Goal: Task Accomplishment & Management: Complete application form

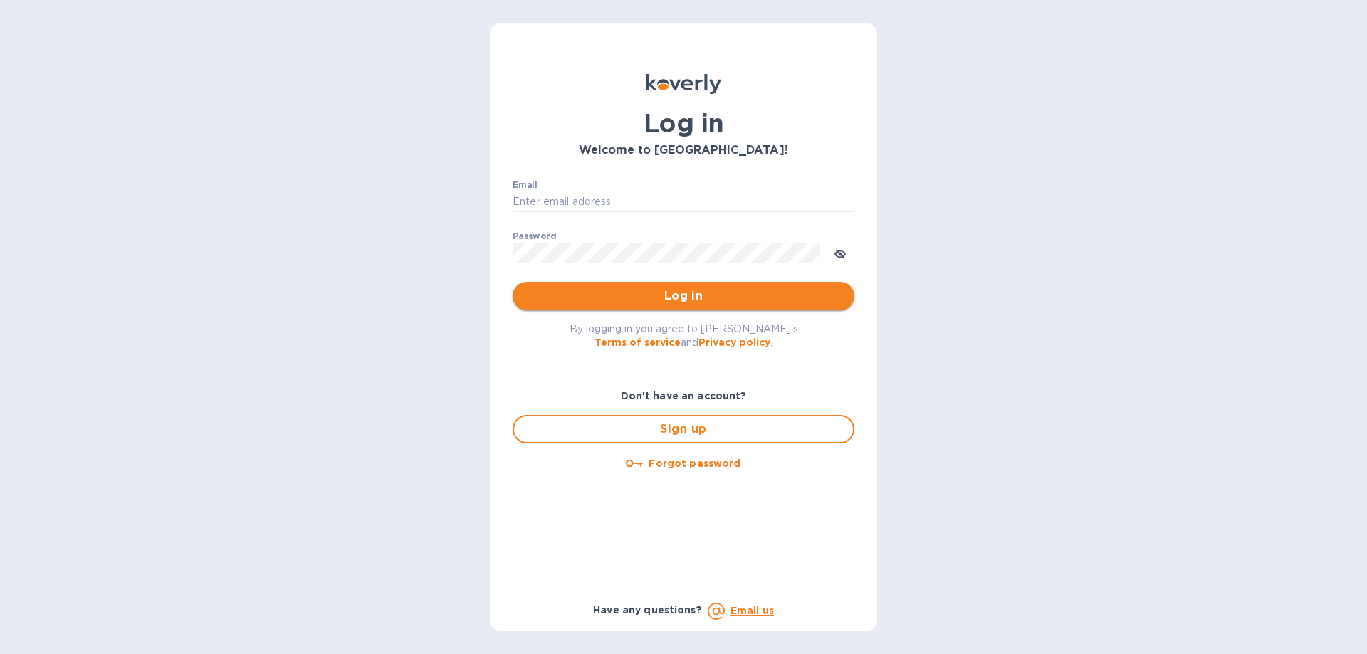
type input "[EMAIL_ADDRESS][DOMAIN_NAME]"
click at [634, 292] on span "Log in" at bounding box center [683, 296] width 319 height 17
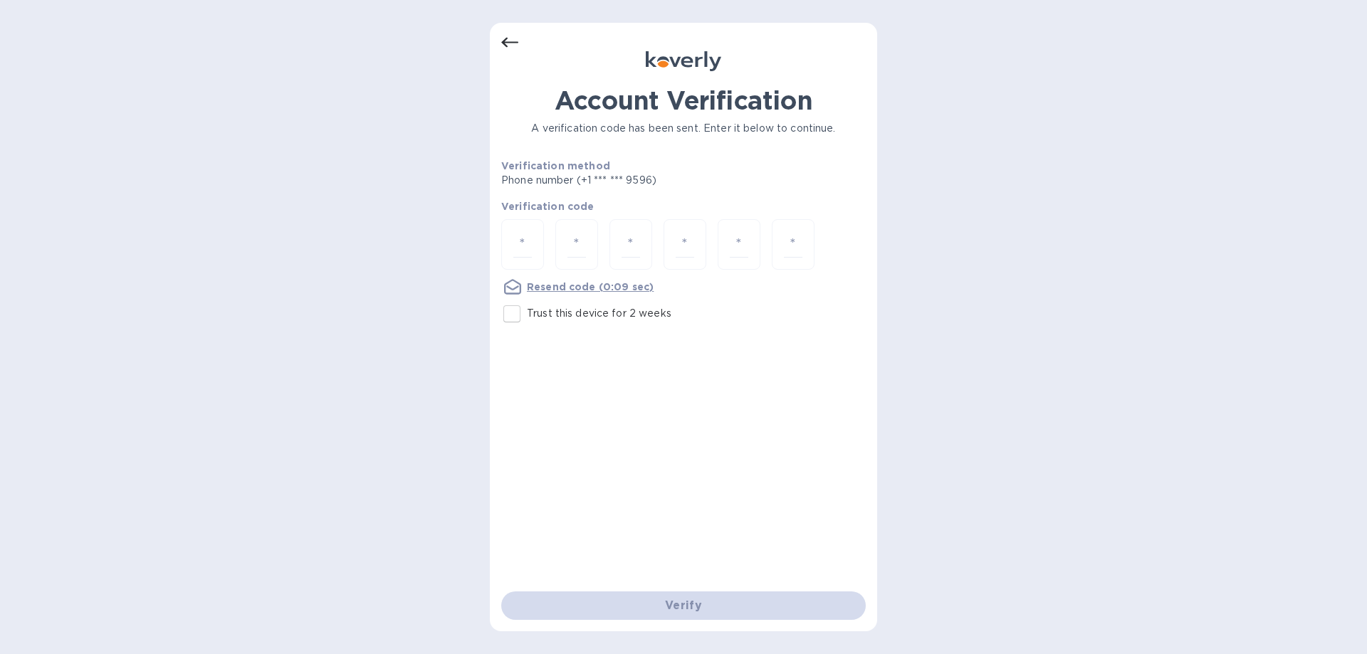
click at [513, 316] on input "Trust this device for 2 weeks" at bounding box center [512, 314] width 30 height 30
checkbox input "true"
click at [524, 239] on input "number" at bounding box center [522, 244] width 19 height 26
type input "8"
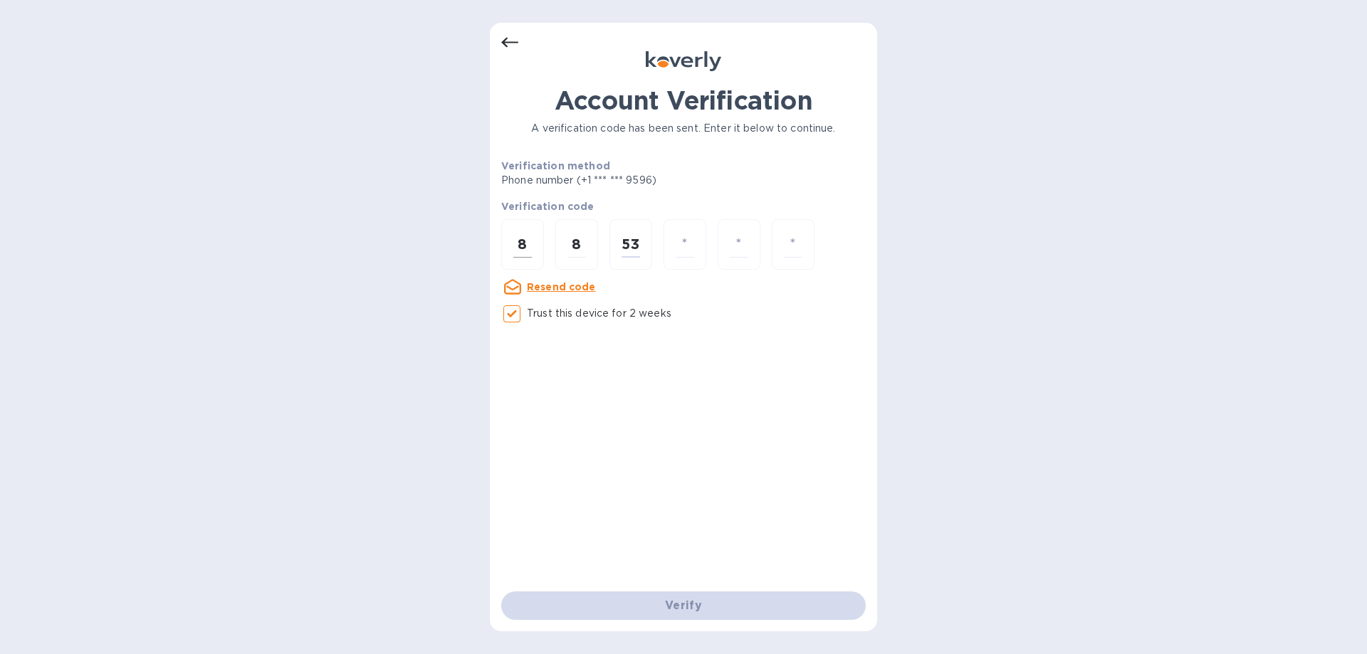
type input "3"
type input "5"
type input "1"
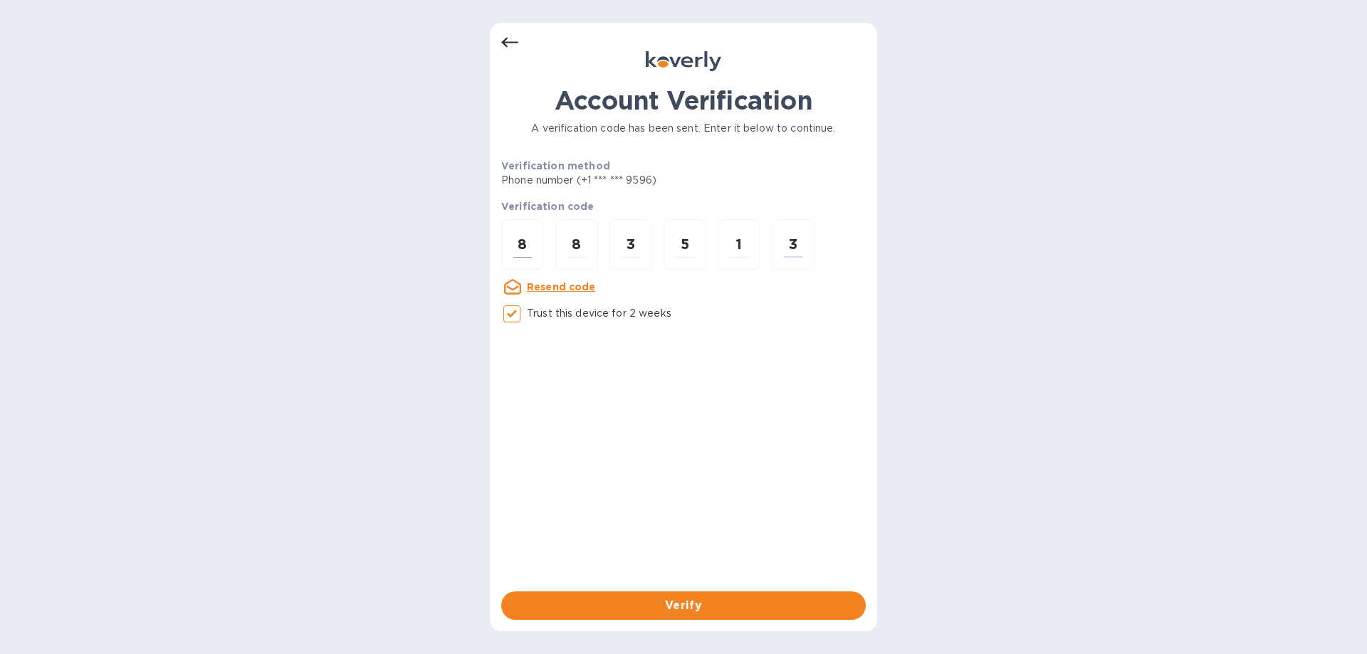
type input "3"
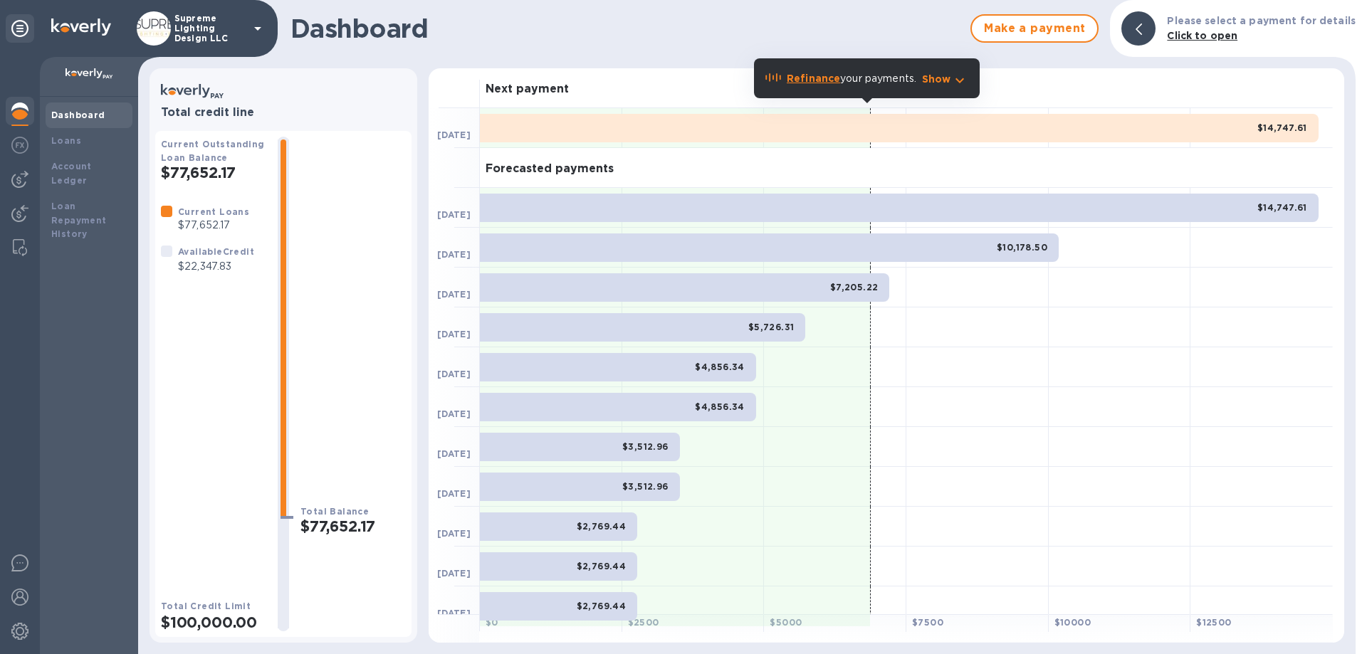
click at [216, 20] on p "Supreme Lighting Design LLC" at bounding box center [209, 29] width 71 height 30
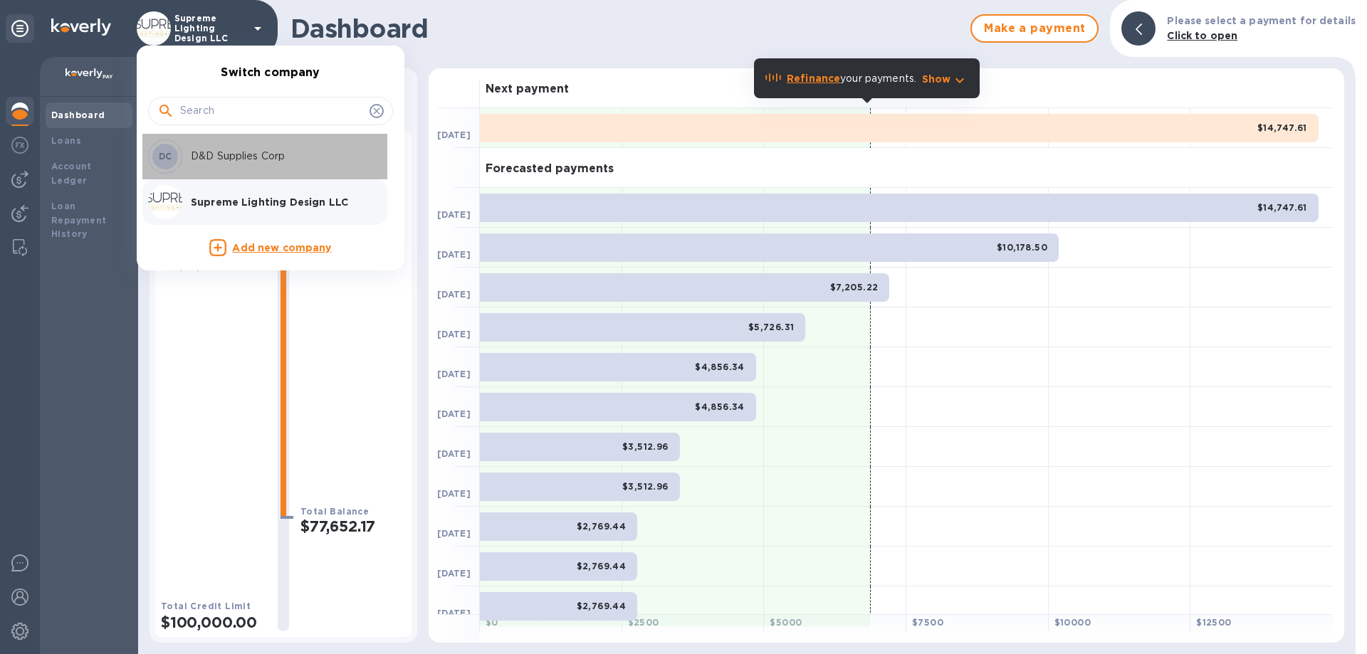
click at [206, 150] on p "D&D Supplies Corp" at bounding box center [280, 156] width 179 height 15
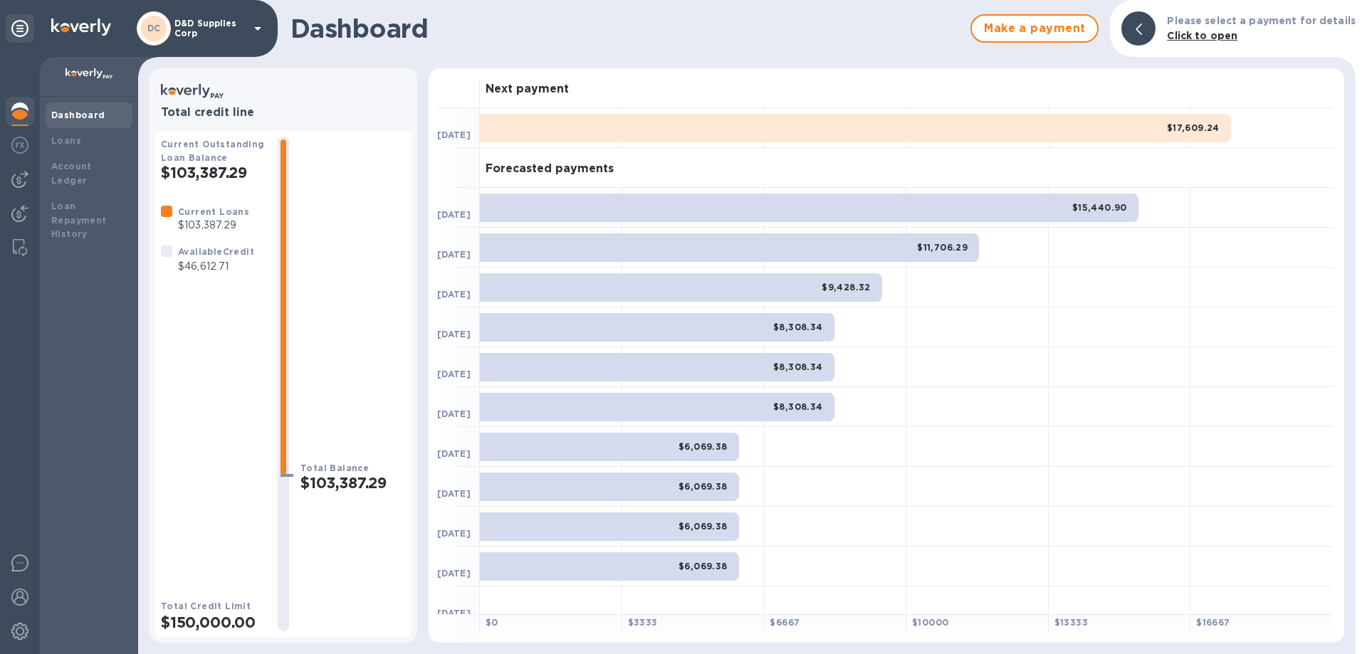
click at [221, 31] on p "D&D Supplies Corp" at bounding box center [209, 29] width 71 height 20
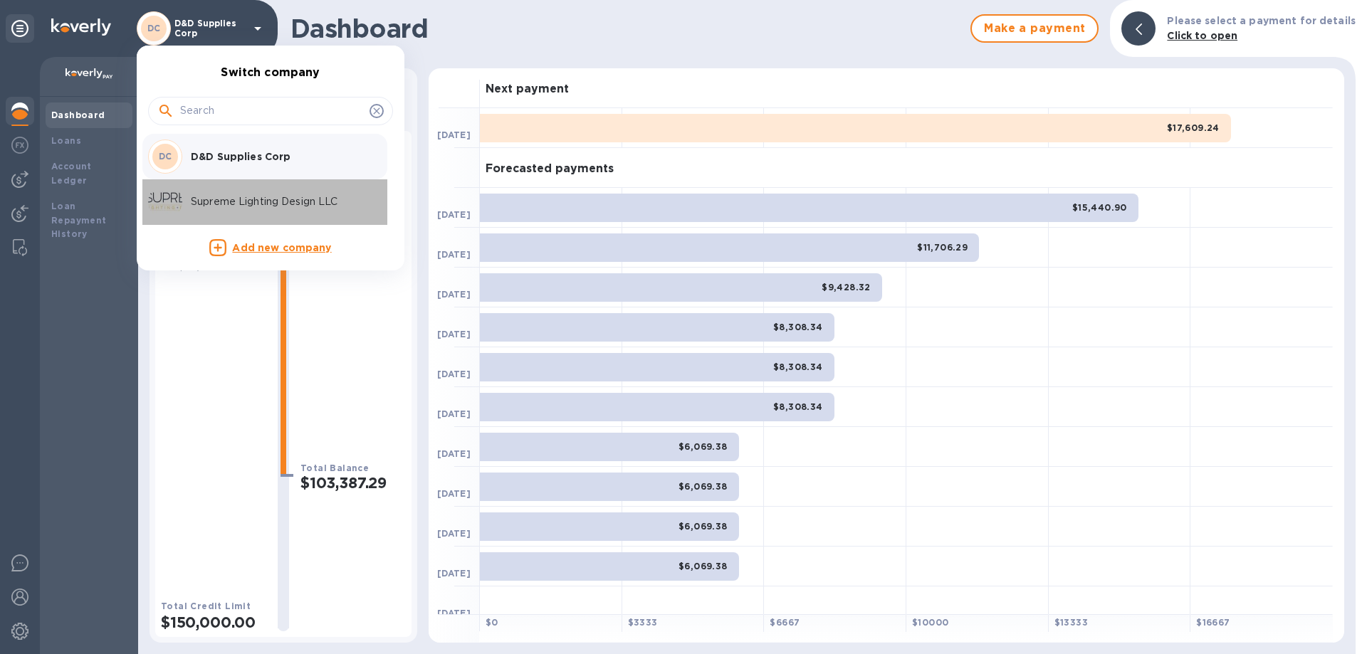
click at [241, 199] on p "Supreme Lighting Design LLC" at bounding box center [280, 201] width 179 height 15
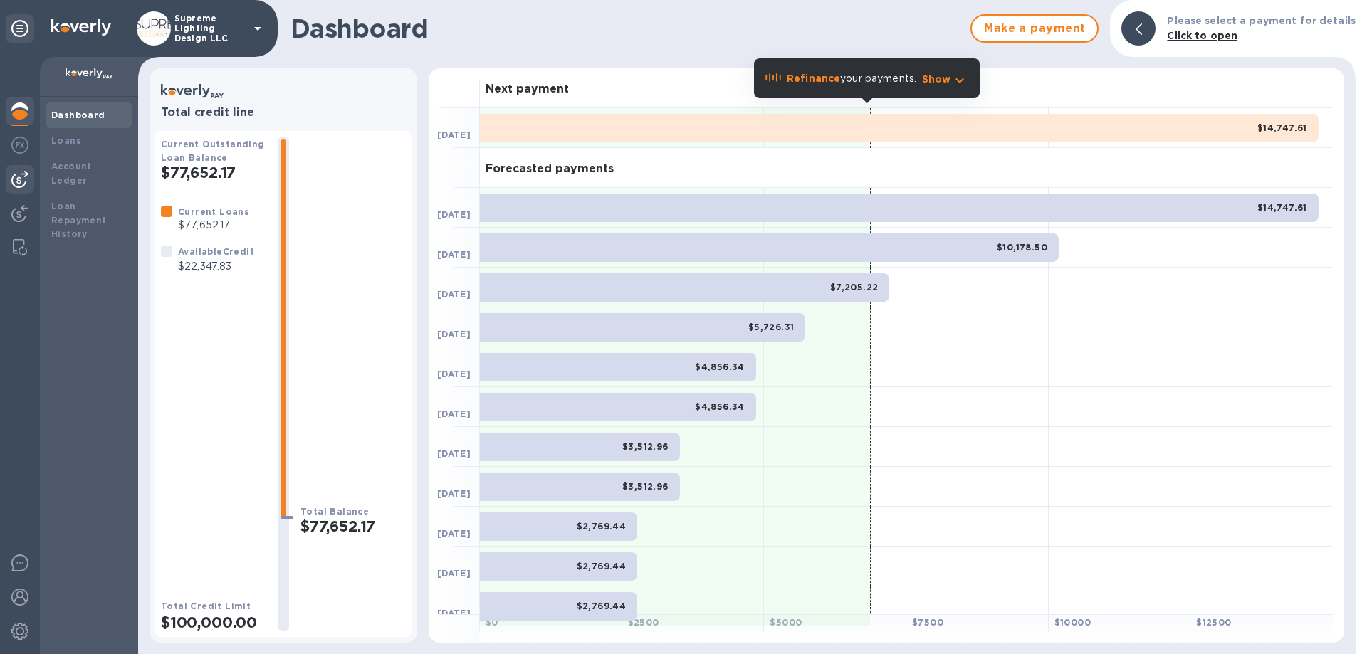
click at [19, 180] on img at bounding box center [19, 179] width 17 height 17
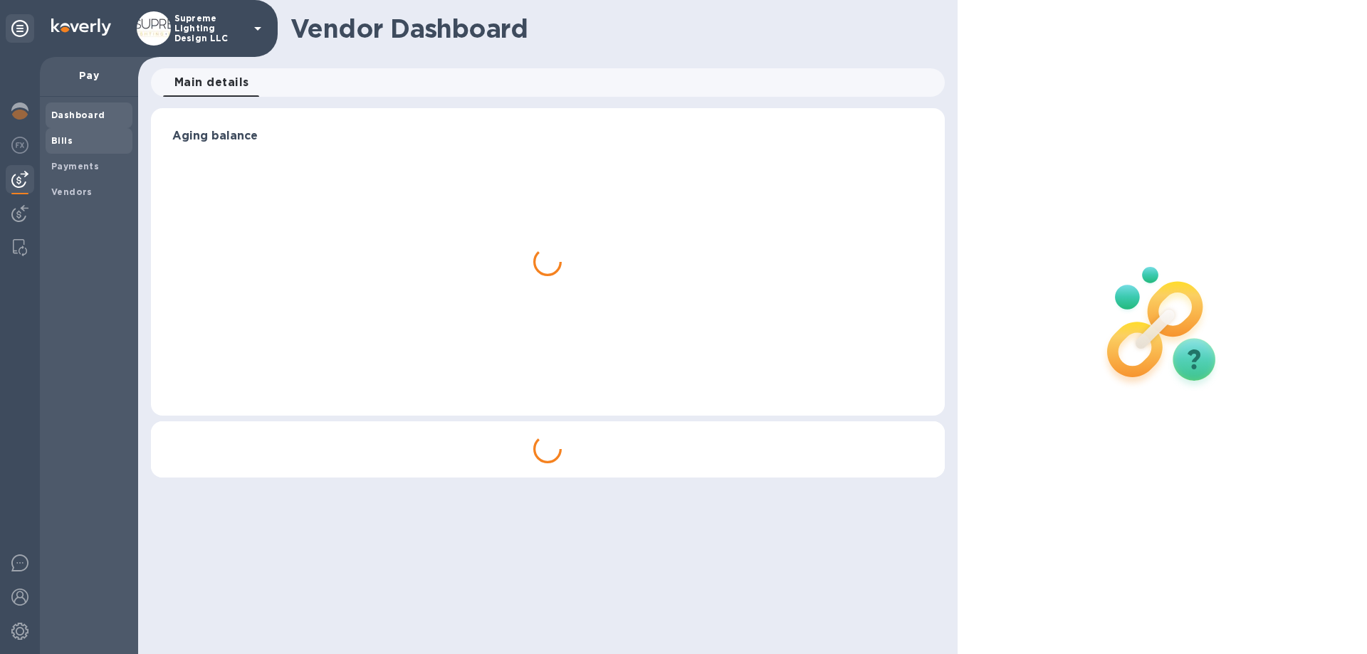
click at [73, 145] on span "Bills" at bounding box center [88, 141] width 75 height 14
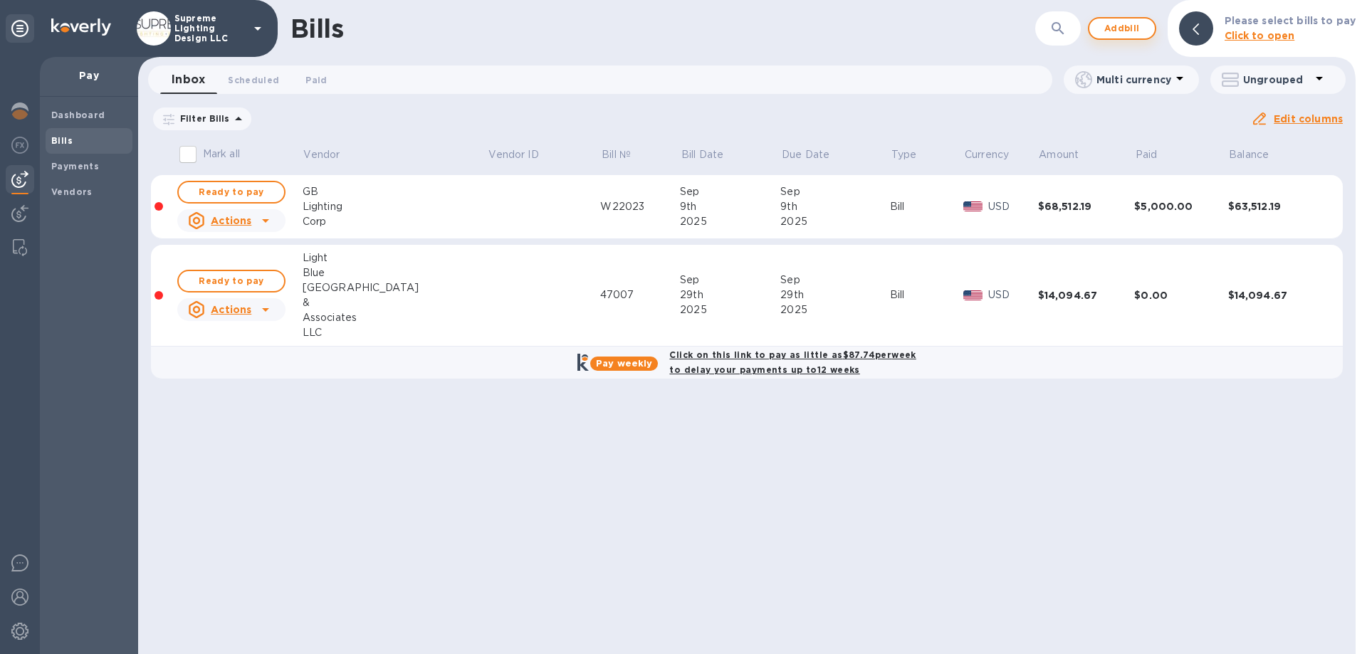
click at [1131, 29] on span "Add bill" at bounding box center [1122, 28] width 43 height 17
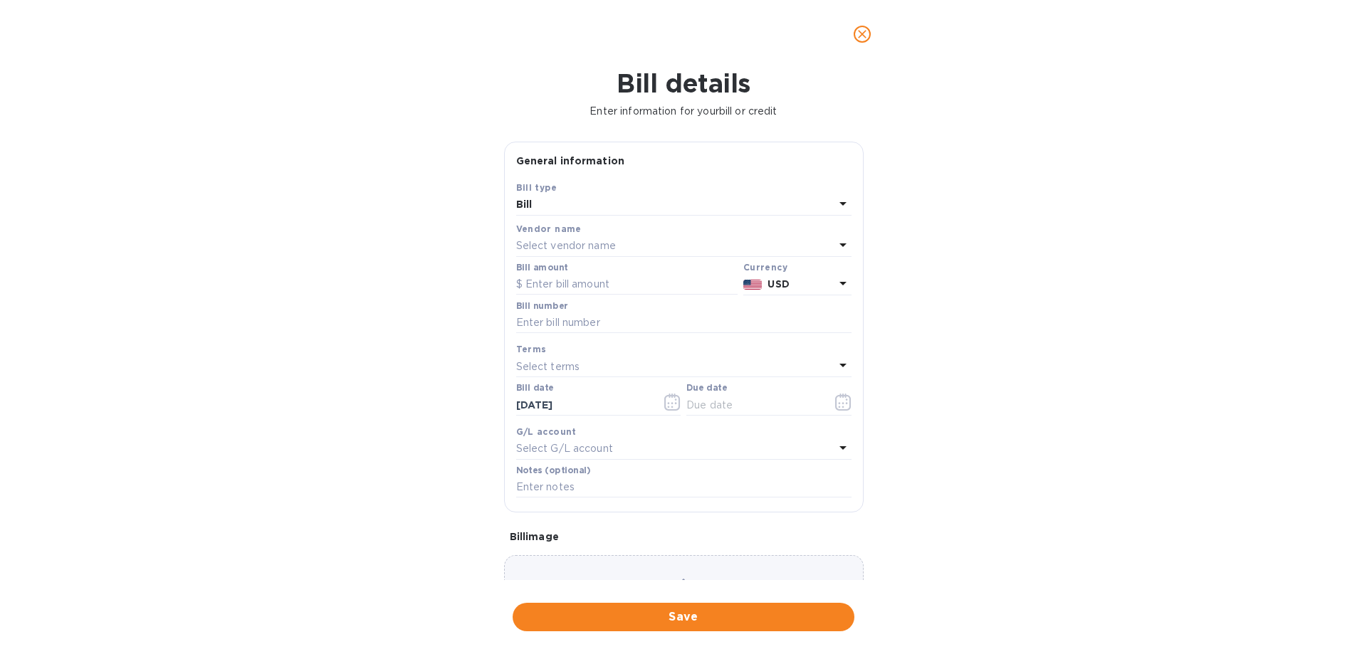
click at [571, 243] on p "Select vendor name" at bounding box center [566, 246] width 100 height 15
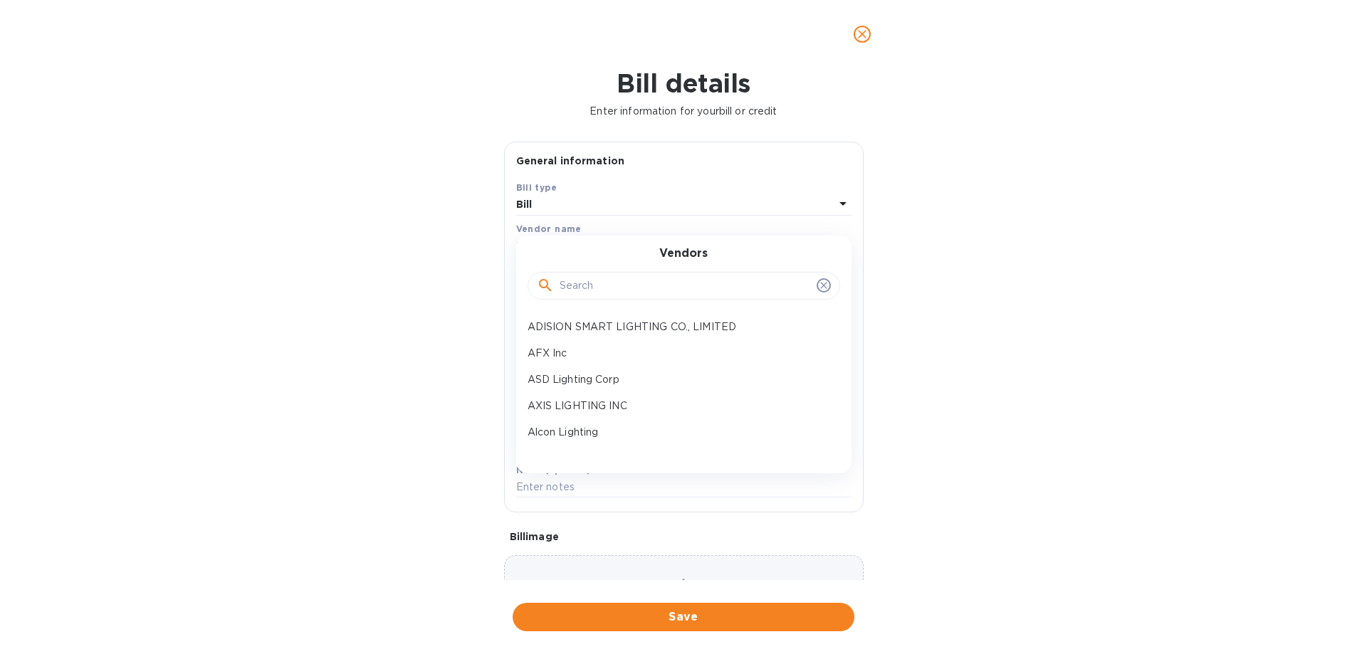
click at [589, 285] on input "text" at bounding box center [685, 286] width 251 height 21
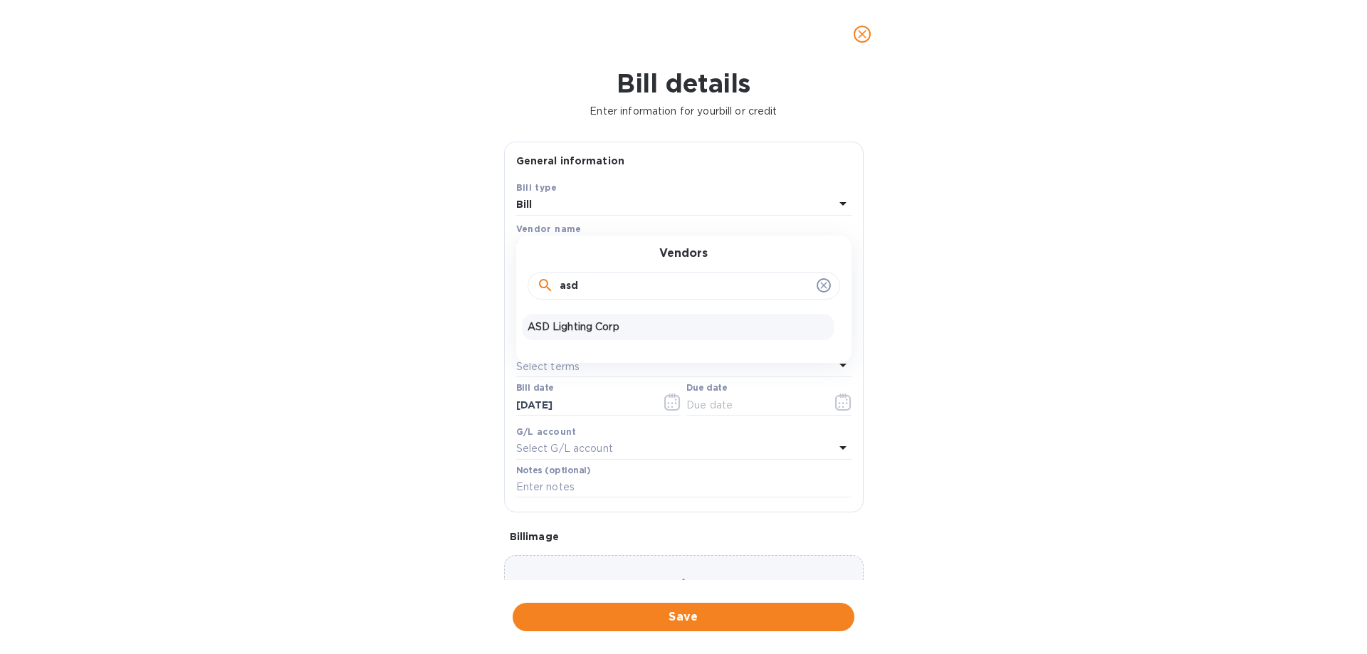
type input "asd"
click at [593, 331] on p "ASD Lighting Corp" at bounding box center [678, 327] width 301 height 15
click at [592, 317] on input "text" at bounding box center [683, 323] width 335 height 21
type input "10790"
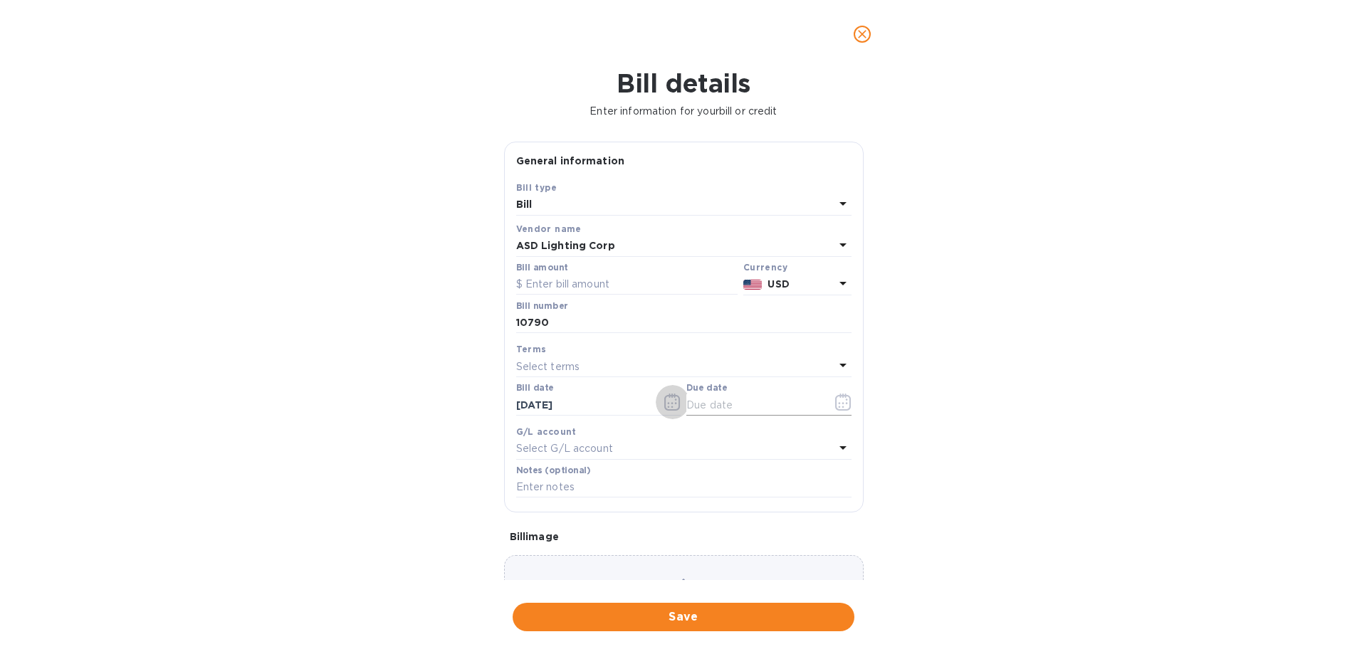
click at [844, 399] on icon "button" at bounding box center [843, 402] width 16 height 17
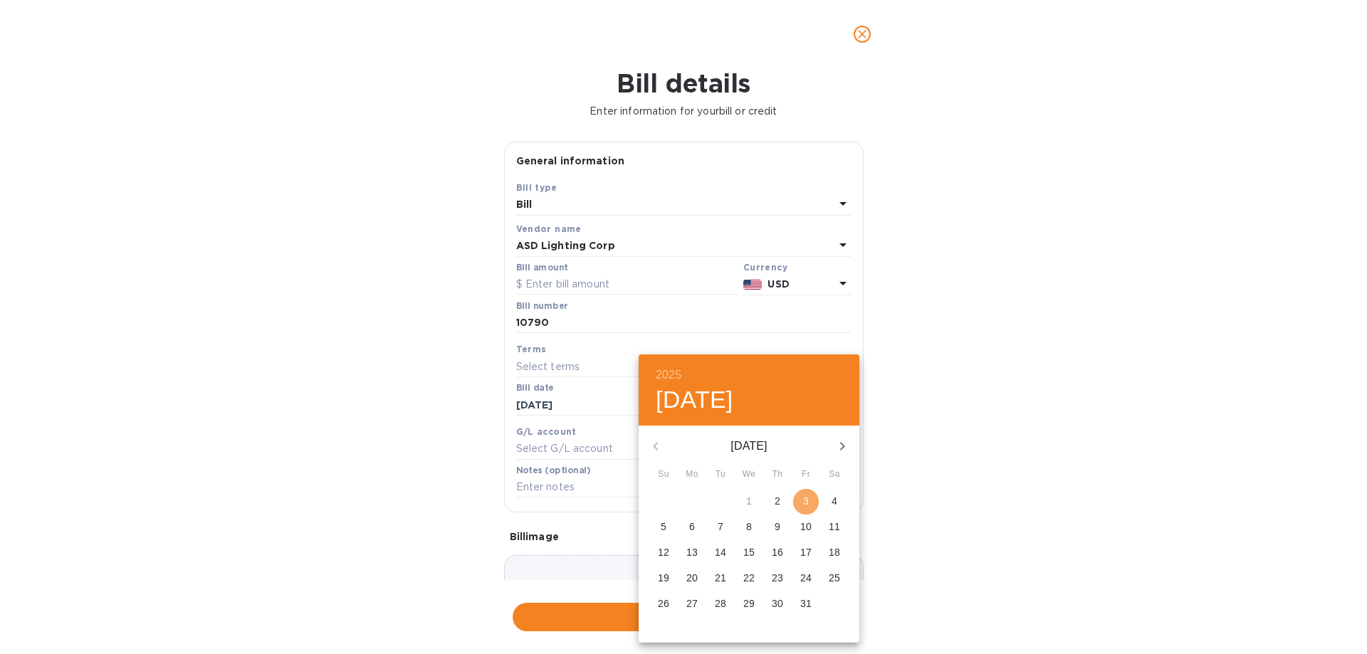
click at [810, 493] on button "3" at bounding box center [806, 502] width 26 height 26
type input "[DATE]"
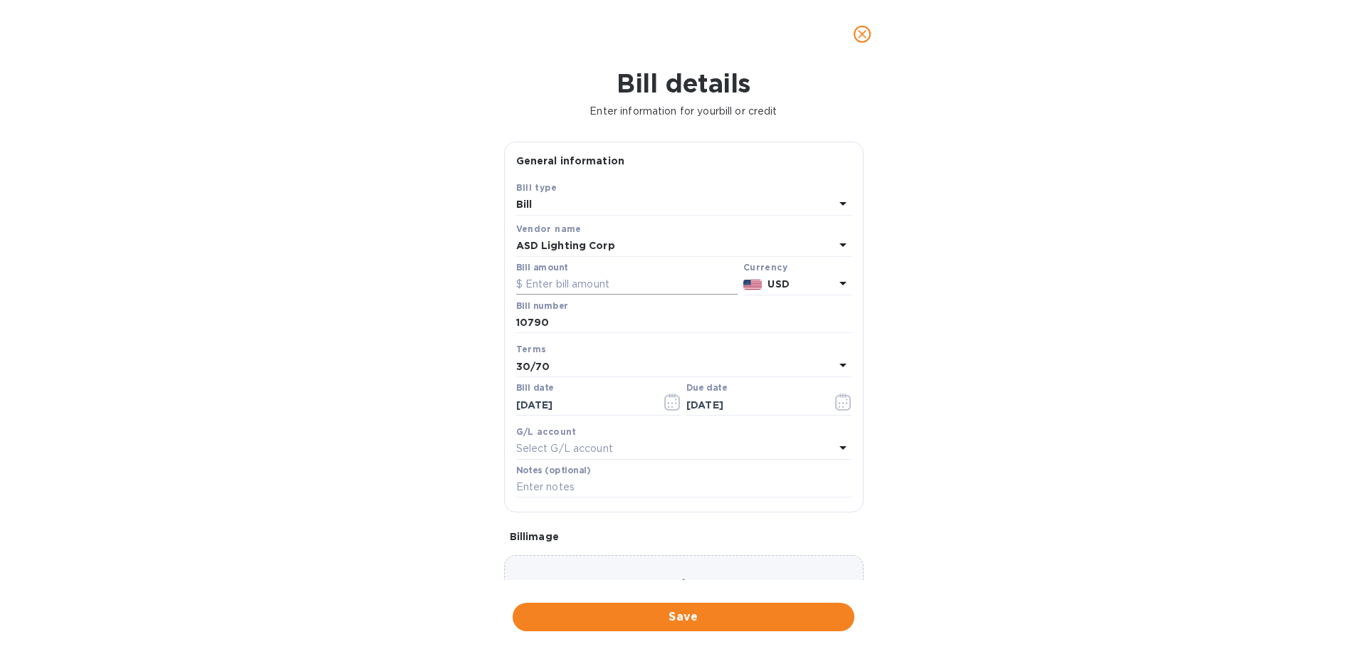
click at [597, 284] on input "text" at bounding box center [626, 284] width 221 height 21
type input "95.68"
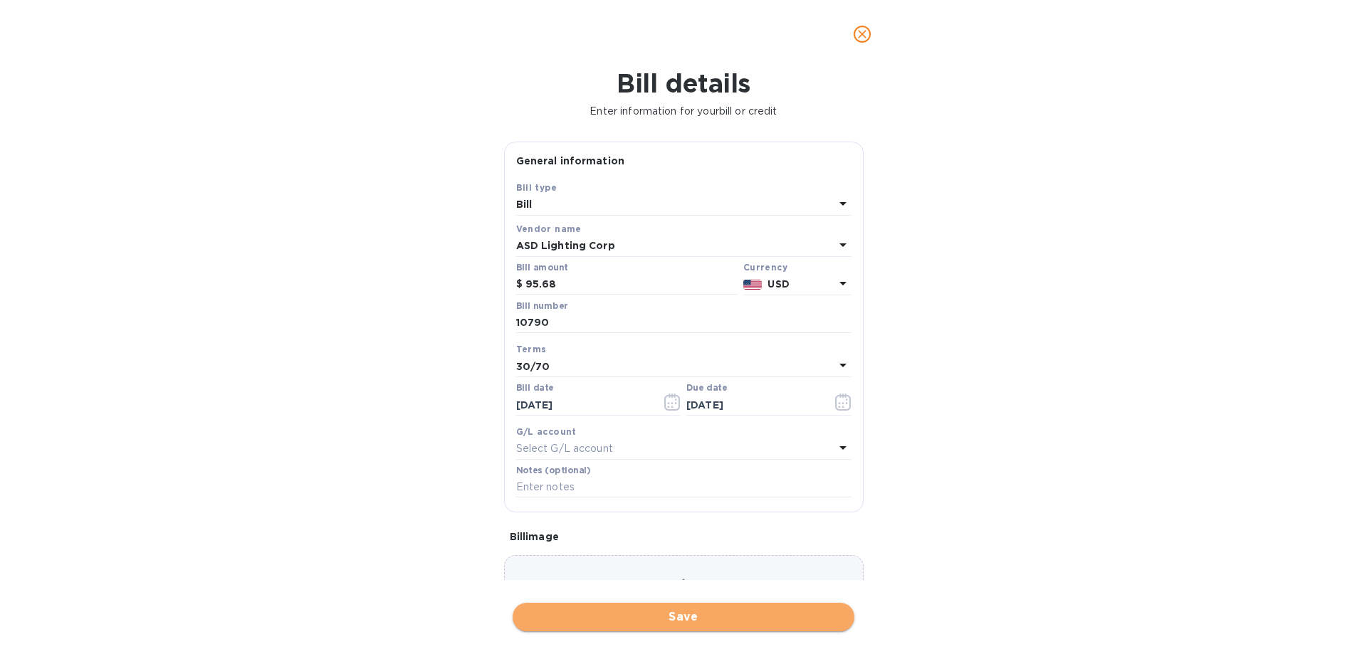
click at [700, 612] on span "Save" at bounding box center [683, 617] width 319 height 17
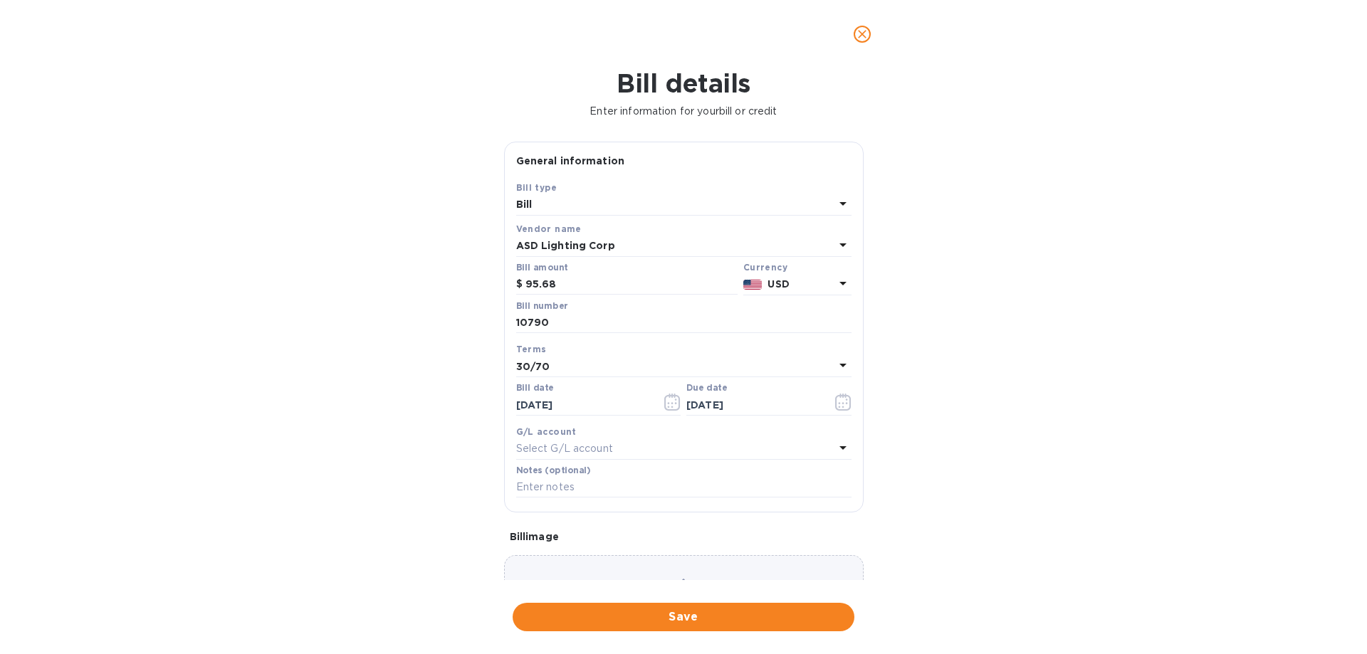
click at [866, 32] on icon "close" at bounding box center [862, 34] width 14 height 14
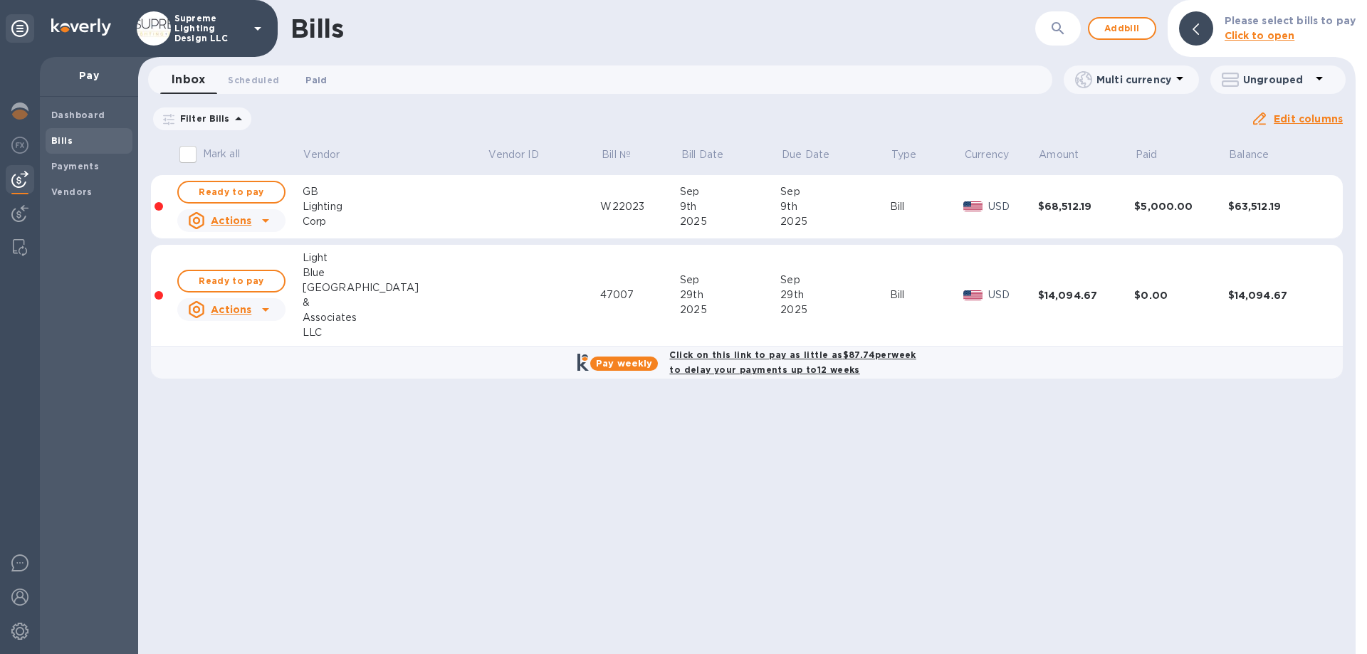
click at [310, 83] on span "Paid 0" at bounding box center [315, 80] width 21 height 15
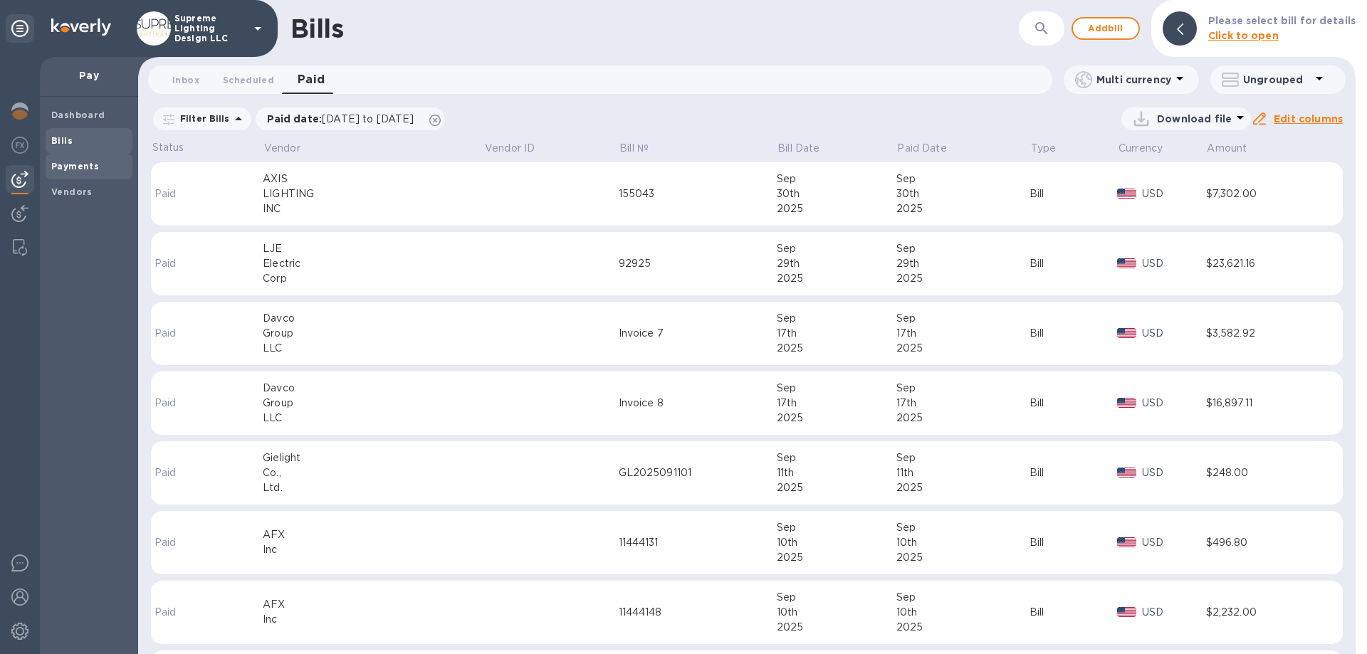
click at [73, 170] on b "Payments" at bounding box center [75, 166] width 48 height 11
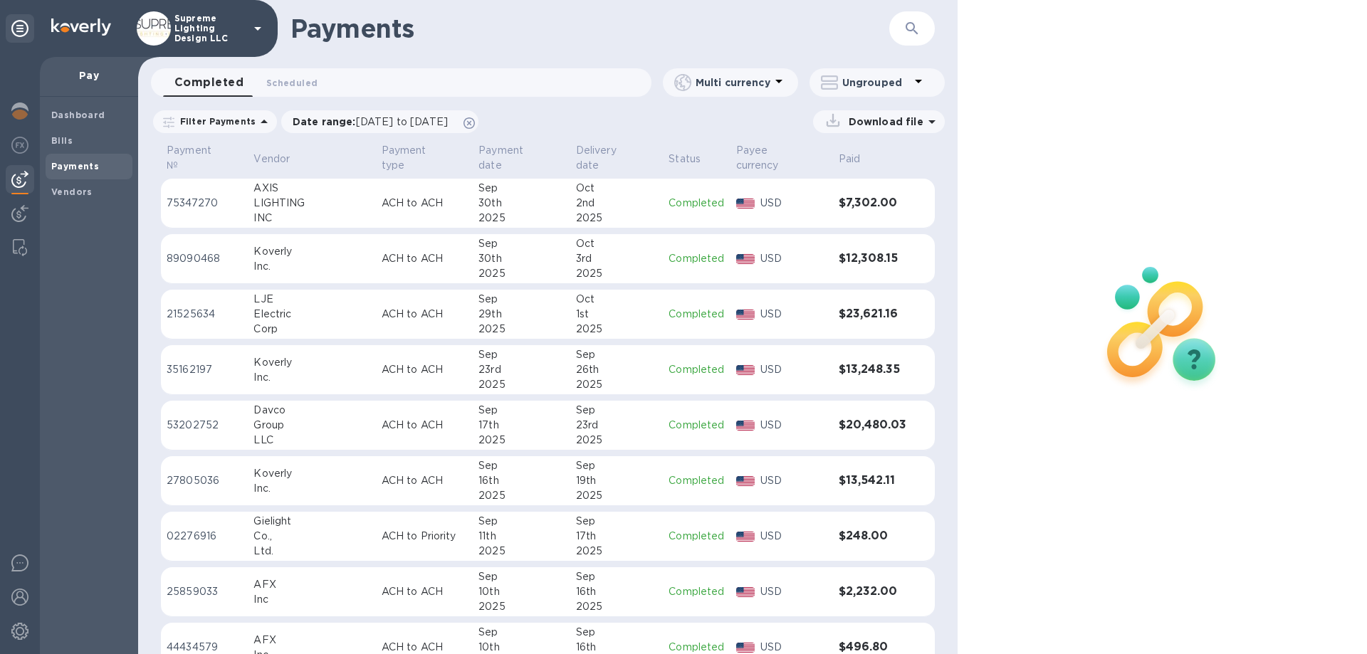
click at [921, 23] on button "button" at bounding box center [912, 28] width 34 height 34
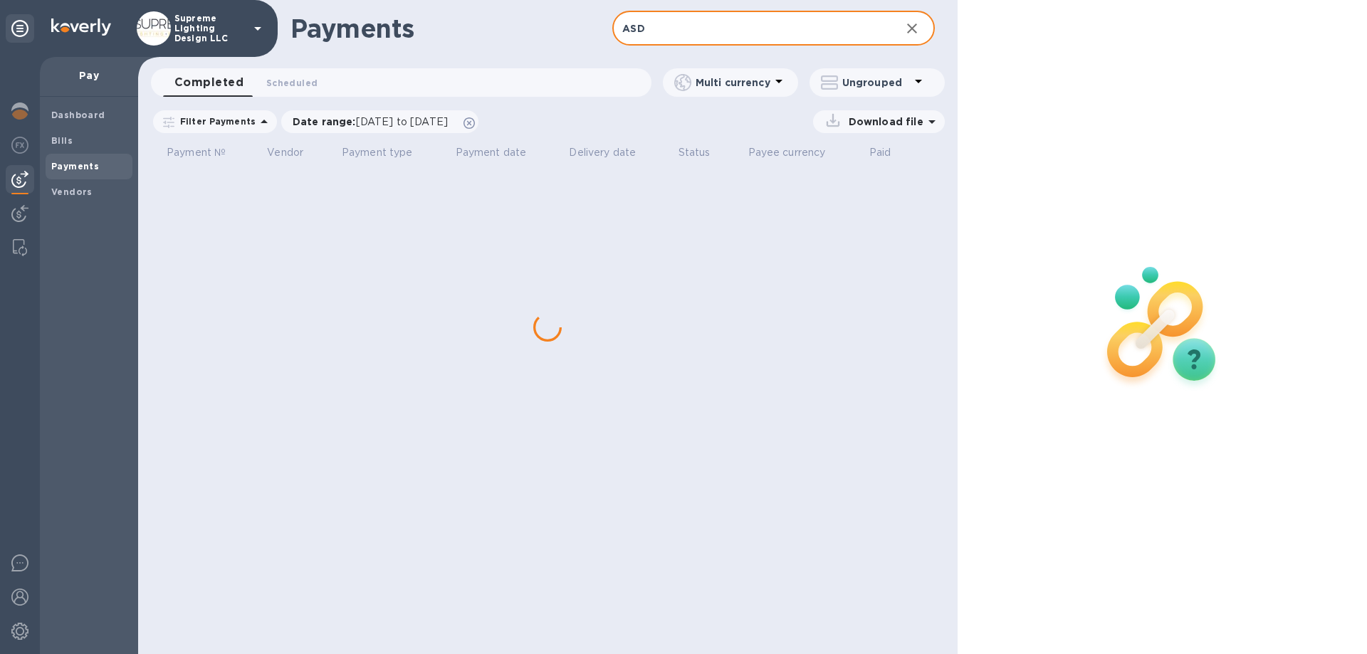
type input "ASD"
click at [697, 29] on input "ASD" at bounding box center [750, 28] width 276 height 35
click at [475, 122] on icon at bounding box center [468, 122] width 11 height 11
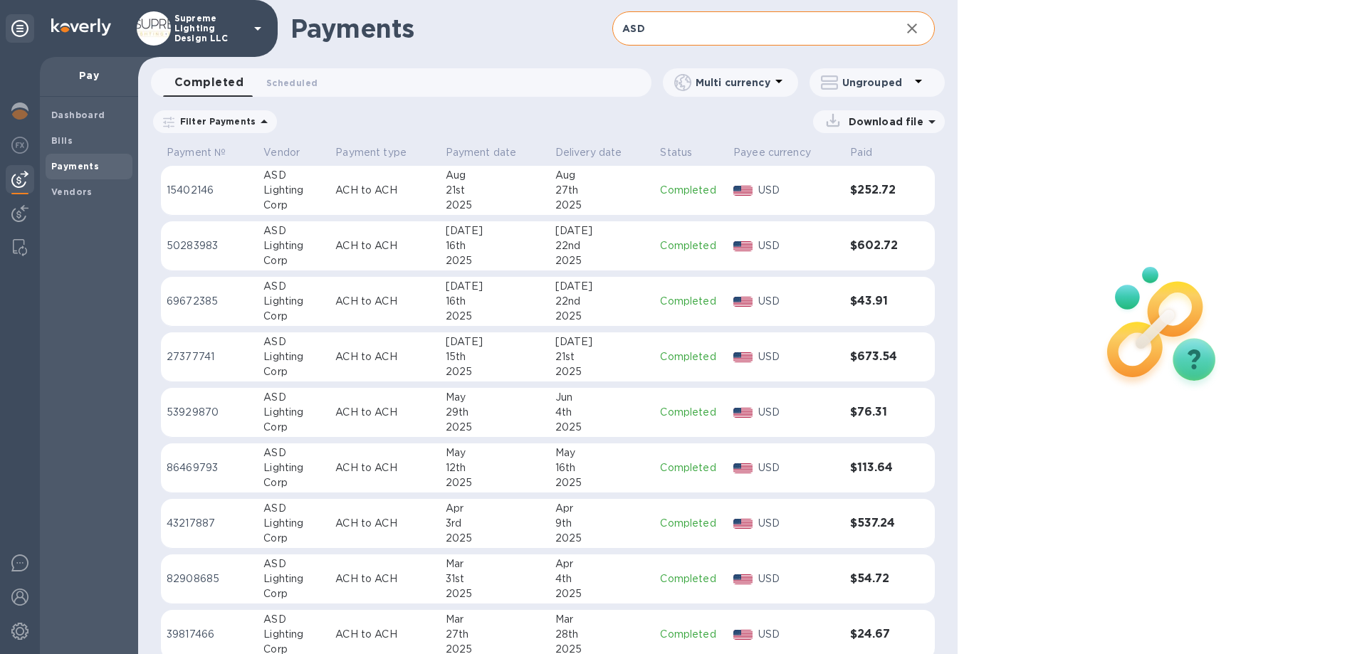
click at [661, 33] on input "ASD" at bounding box center [750, 28] width 276 height 35
click at [513, 198] on div "2025" at bounding box center [495, 205] width 98 height 15
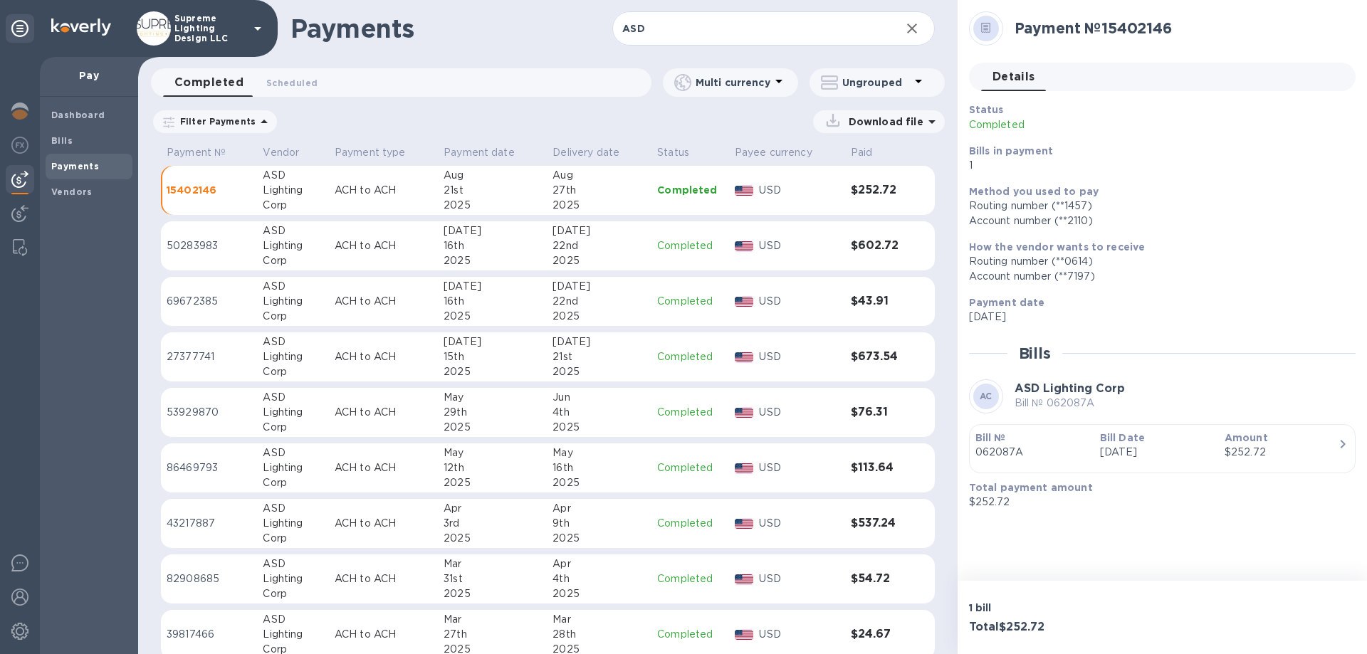
click at [586, 239] on div "22nd" at bounding box center [598, 246] width 93 height 15
click at [599, 302] on div "22nd" at bounding box center [598, 301] width 93 height 15
click at [599, 261] on div "2025" at bounding box center [598, 260] width 93 height 15
click at [18, 108] on img at bounding box center [19, 111] width 17 height 17
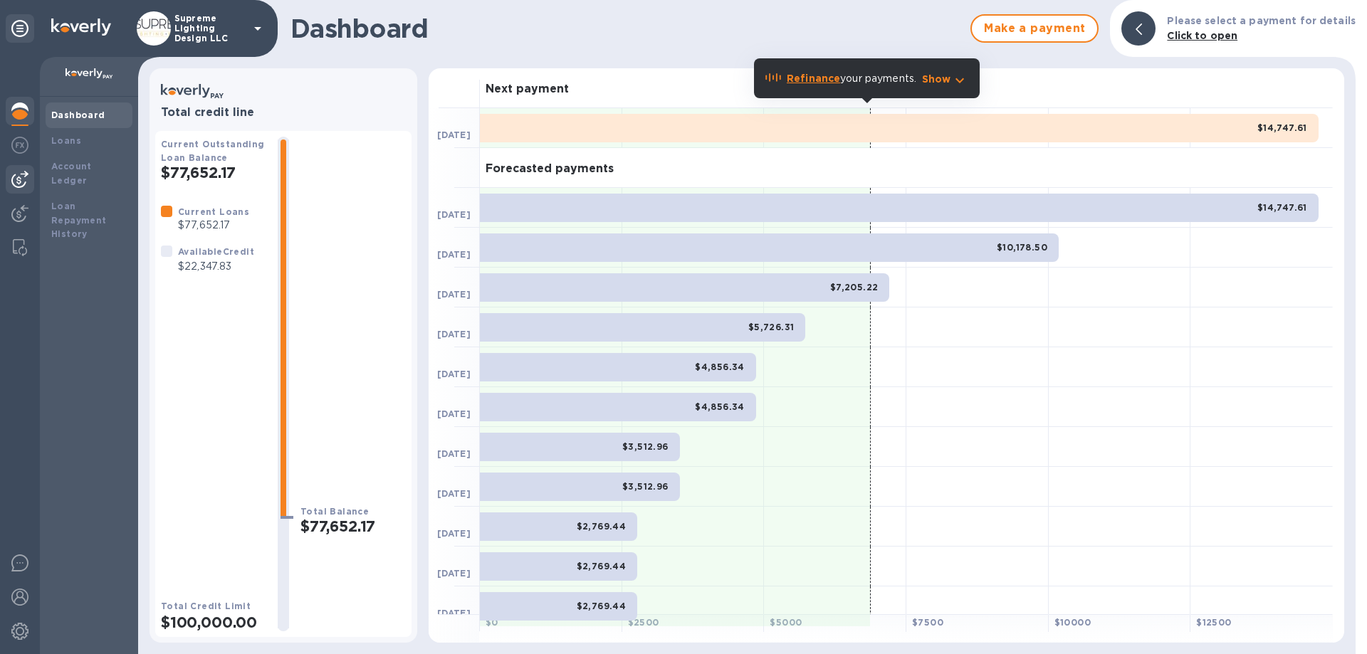
click at [23, 183] on img at bounding box center [19, 179] width 17 height 17
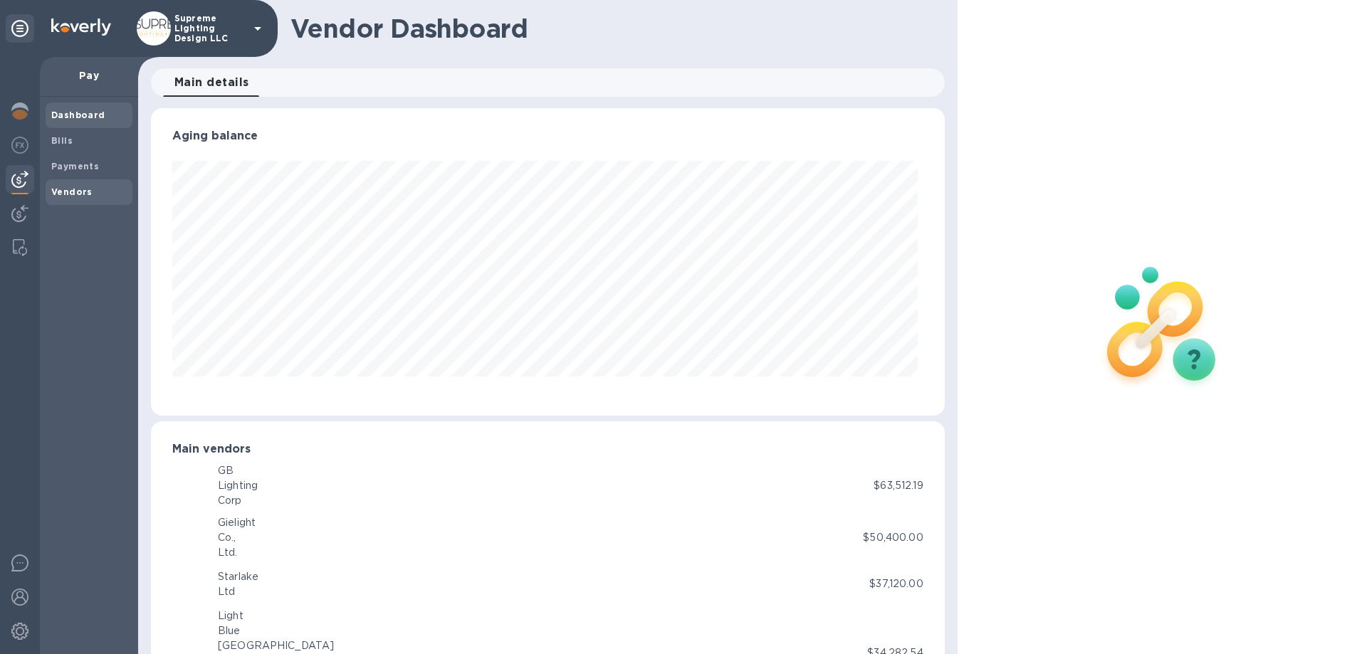
scroll to position [308, 787]
click at [74, 145] on span "Bills" at bounding box center [88, 141] width 75 height 14
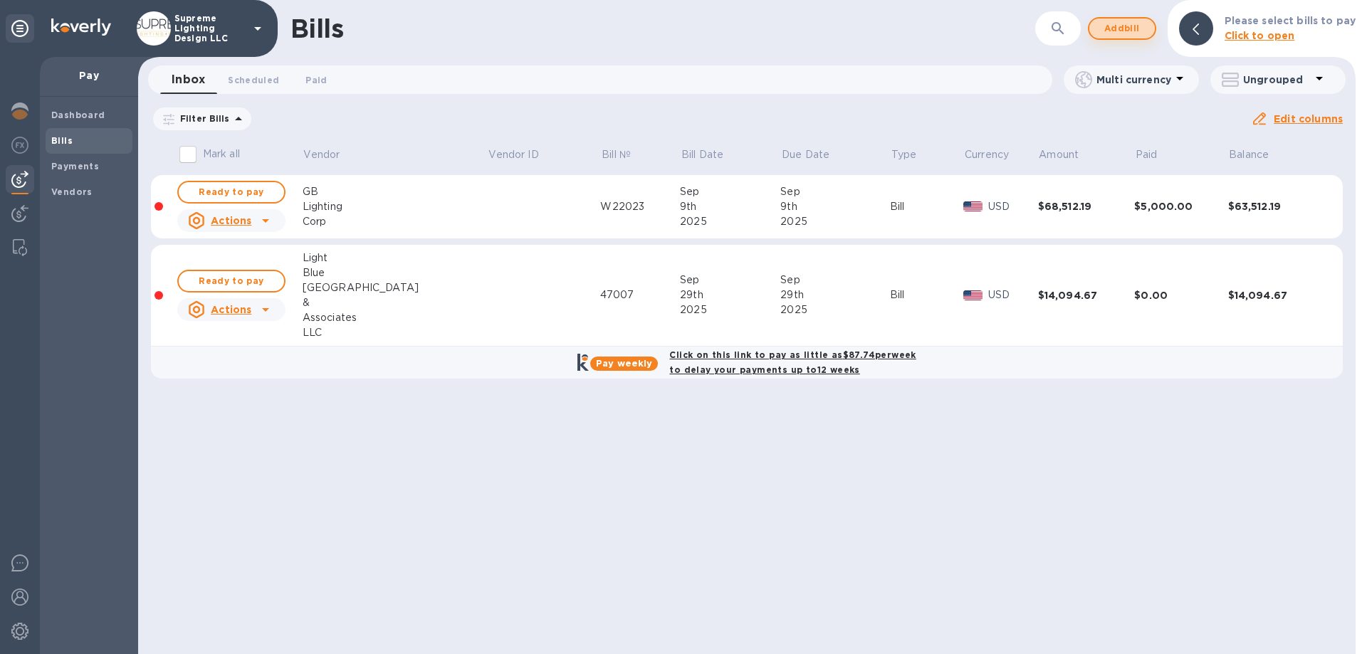
click at [1129, 31] on span "Add bill" at bounding box center [1122, 28] width 43 height 17
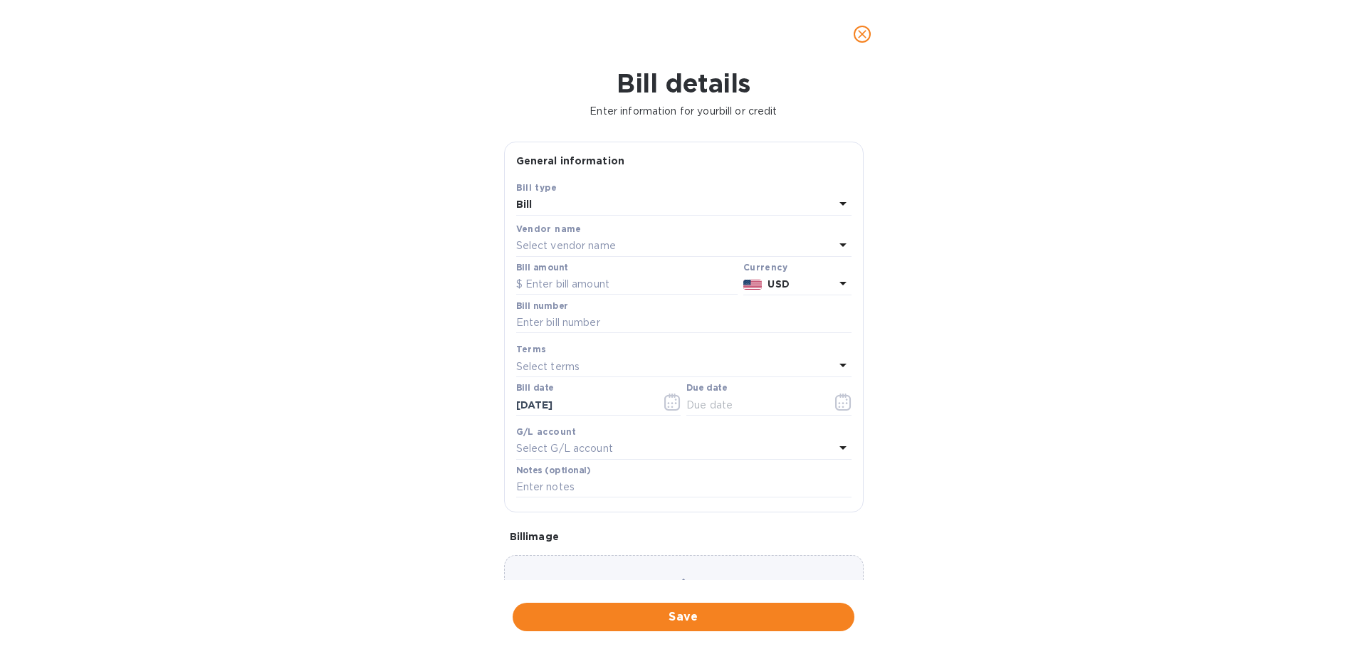
click at [584, 241] on p "Select vendor name" at bounding box center [566, 246] width 100 height 15
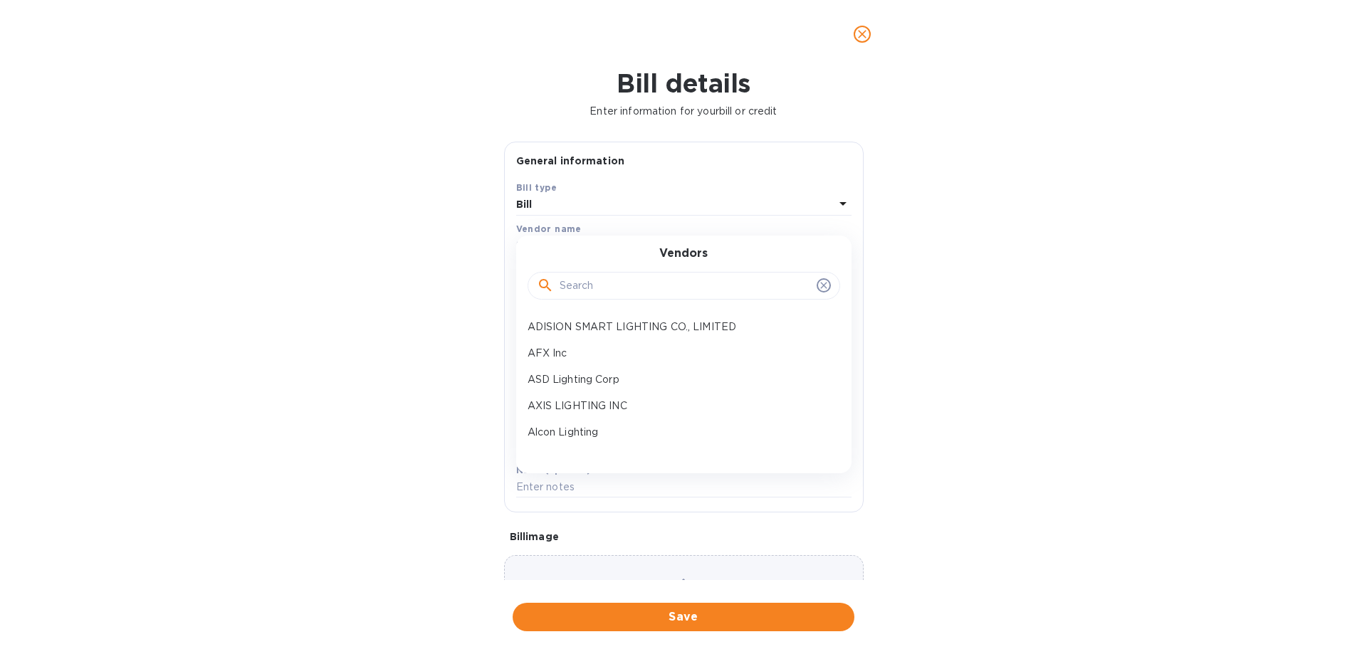
click at [586, 290] on input "text" at bounding box center [685, 286] width 251 height 21
type input "ber"
drag, startPoint x: 588, startPoint y: 282, endPoint x: 515, endPoint y: 283, distance: 72.6
click at [516, 283] on div "Vendors ber" at bounding box center [683, 277] width 335 height 61
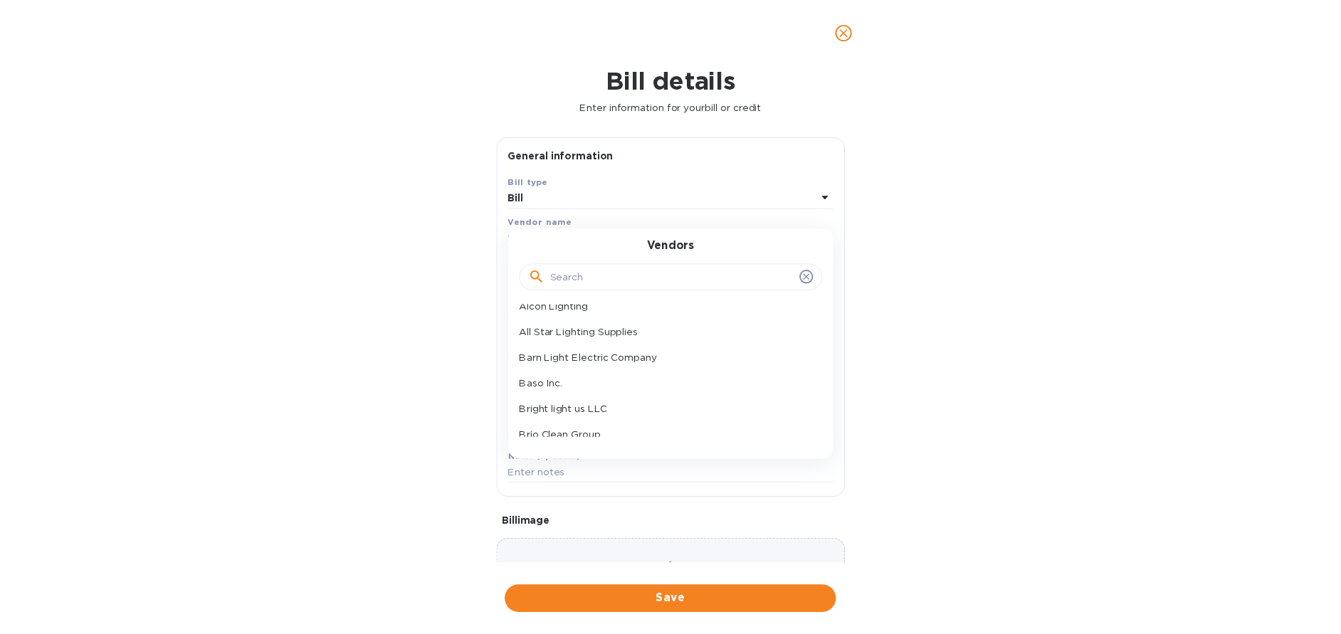
scroll to position [214, 0]
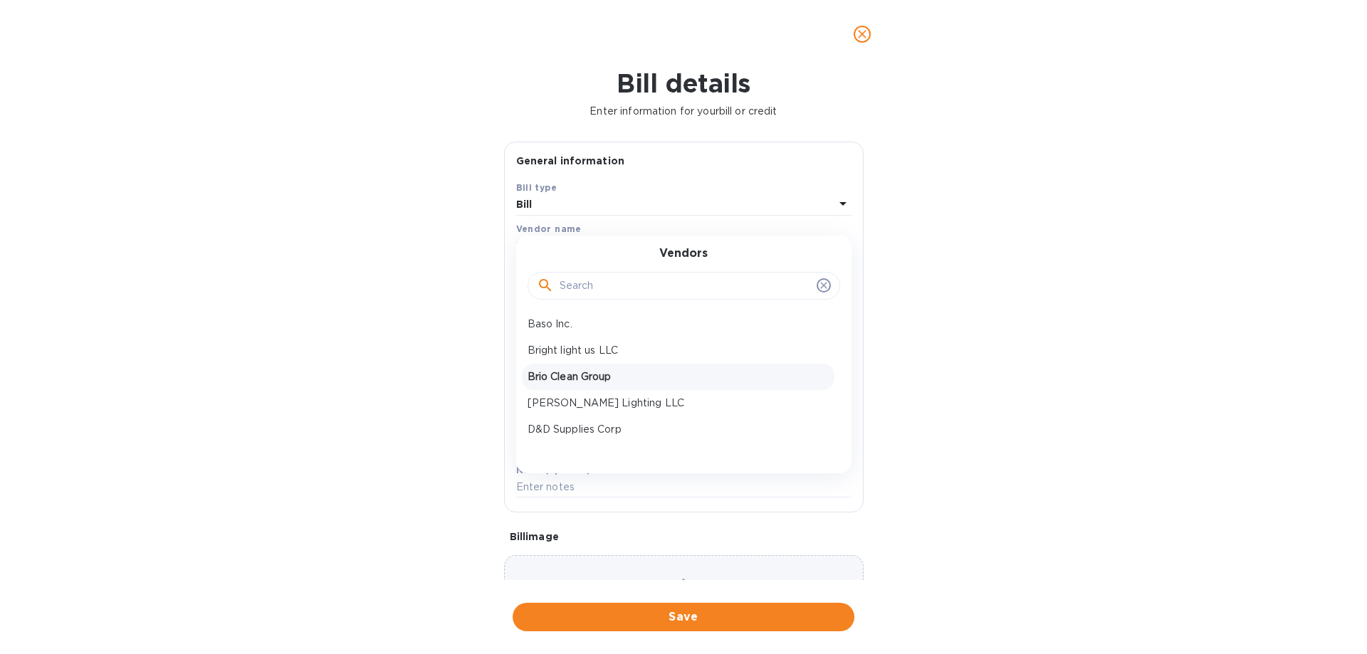
click at [603, 382] on p "Brio Clean Group" at bounding box center [678, 376] width 301 height 15
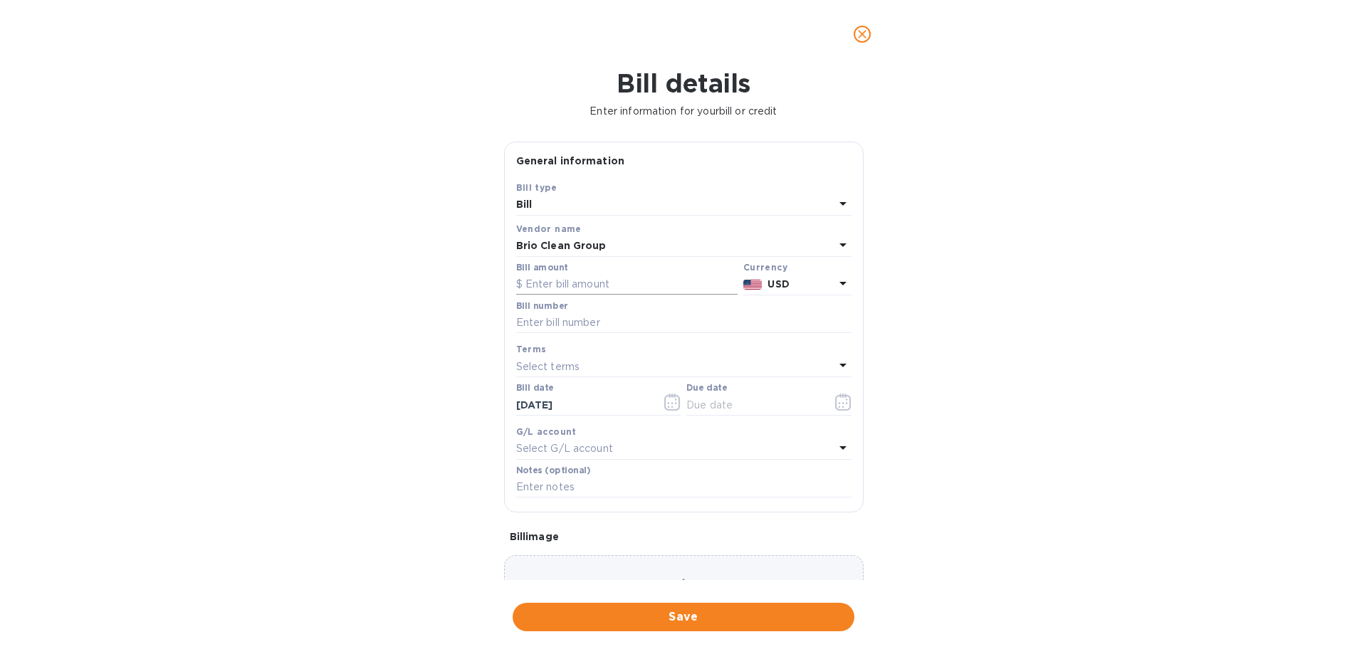
click at [609, 284] on input "text" at bounding box center [626, 284] width 221 height 21
type input "2,000"
click at [627, 325] on input "text" at bounding box center [683, 323] width 335 height 21
click at [582, 328] on input "text" at bounding box center [683, 323] width 335 height 21
paste input "ECO Family Food Mart"
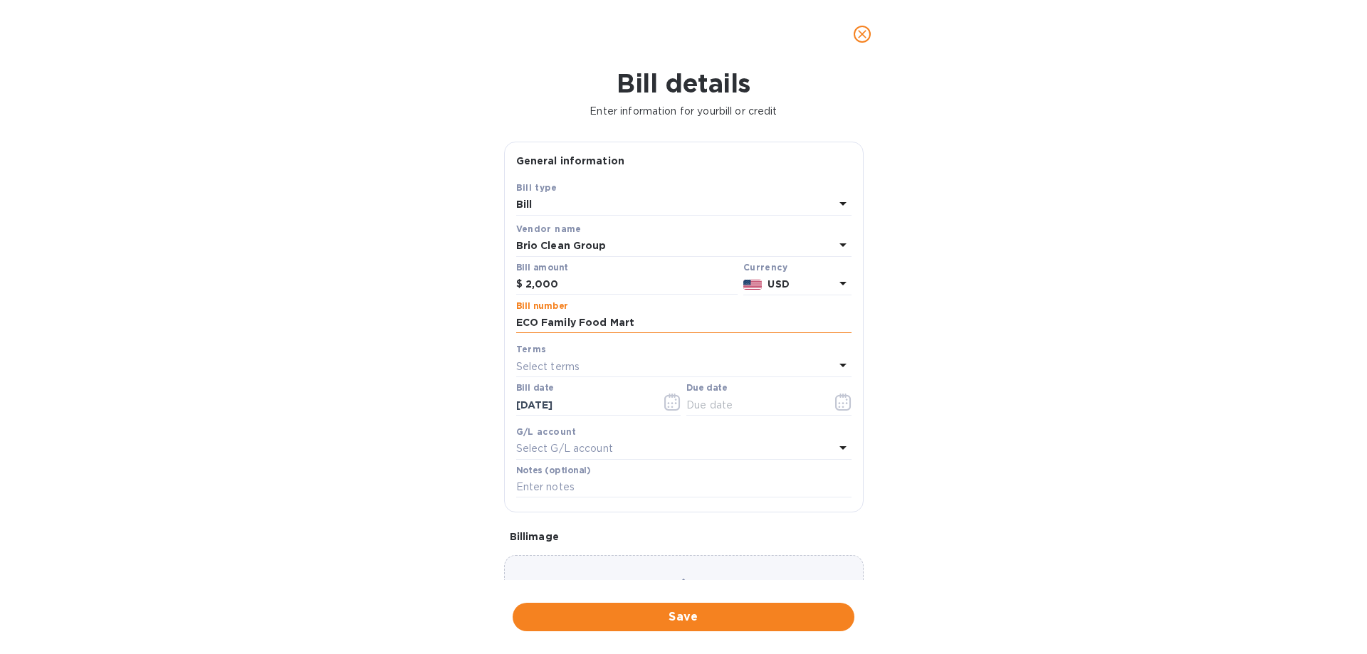
drag, startPoint x: 642, startPoint y: 325, endPoint x: 577, endPoint y: 330, distance: 65.7
click at [577, 330] on input "ECO Family Food Mart" at bounding box center [683, 323] width 335 height 21
type input "ECO Family"
click at [835, 401] on icon "button" at bounding box center [843, 402] width 16 height 17
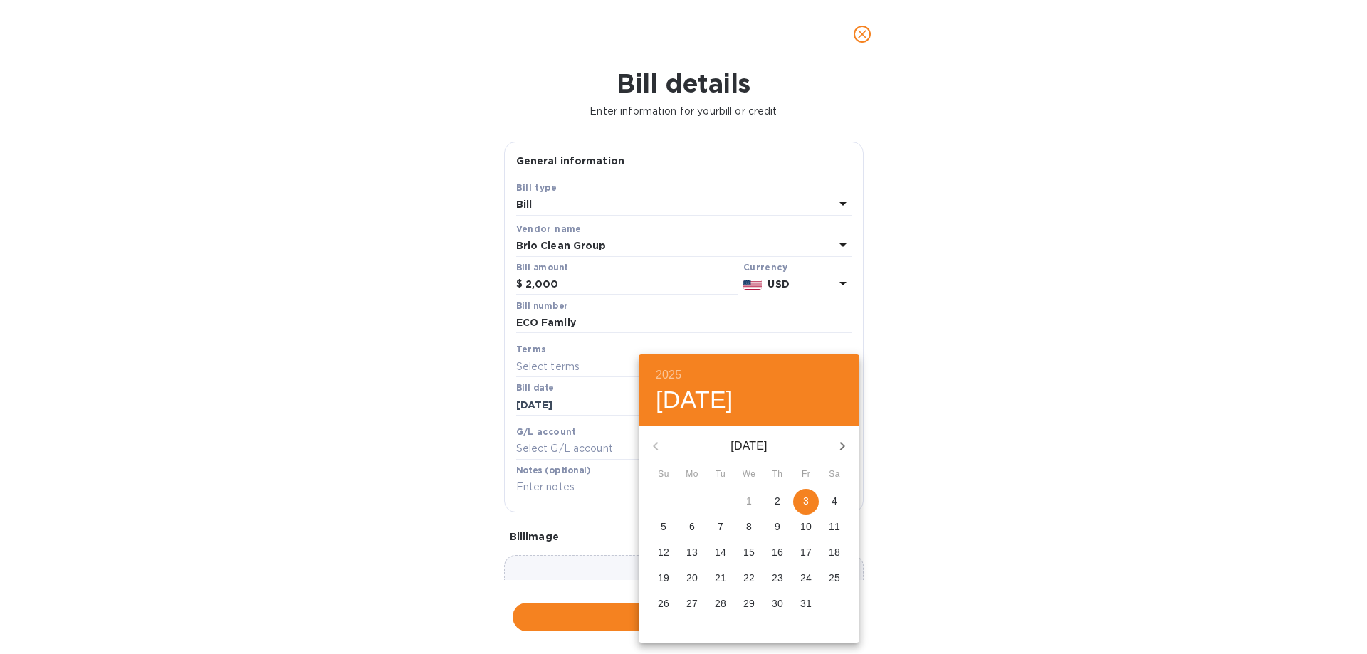
click at [804, 504] on p "3" at bounding box center [806, 501] width 6 height 14
type input "[DATE]"
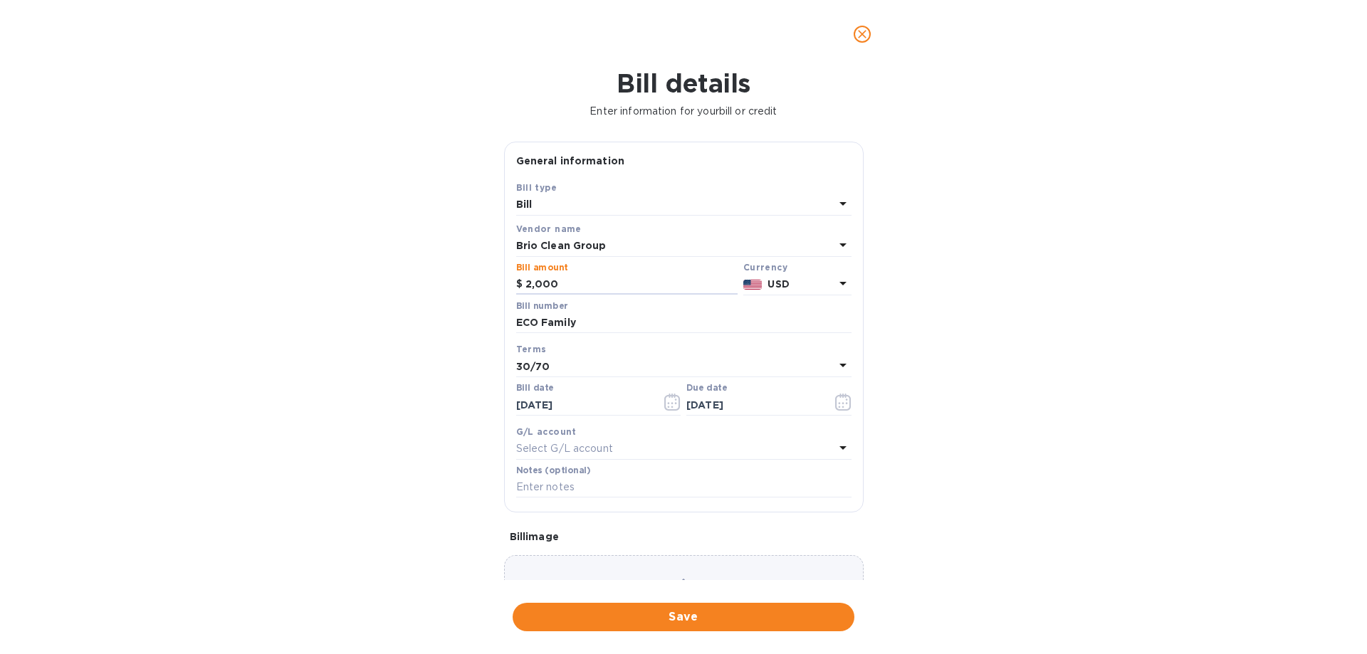
drag, startPoint x: 576, startPoint y: 283, endPoint x: 378, endPoint y: 284, distance: 197.9
click at [378, 284] on div "Bill details Enter information for your bill or credit General information Save…" at bounding box center [683, 361] width 1367 height 586
click at [687, 611] on span "Save" at bounding box center [683, 617] width 319 height 17
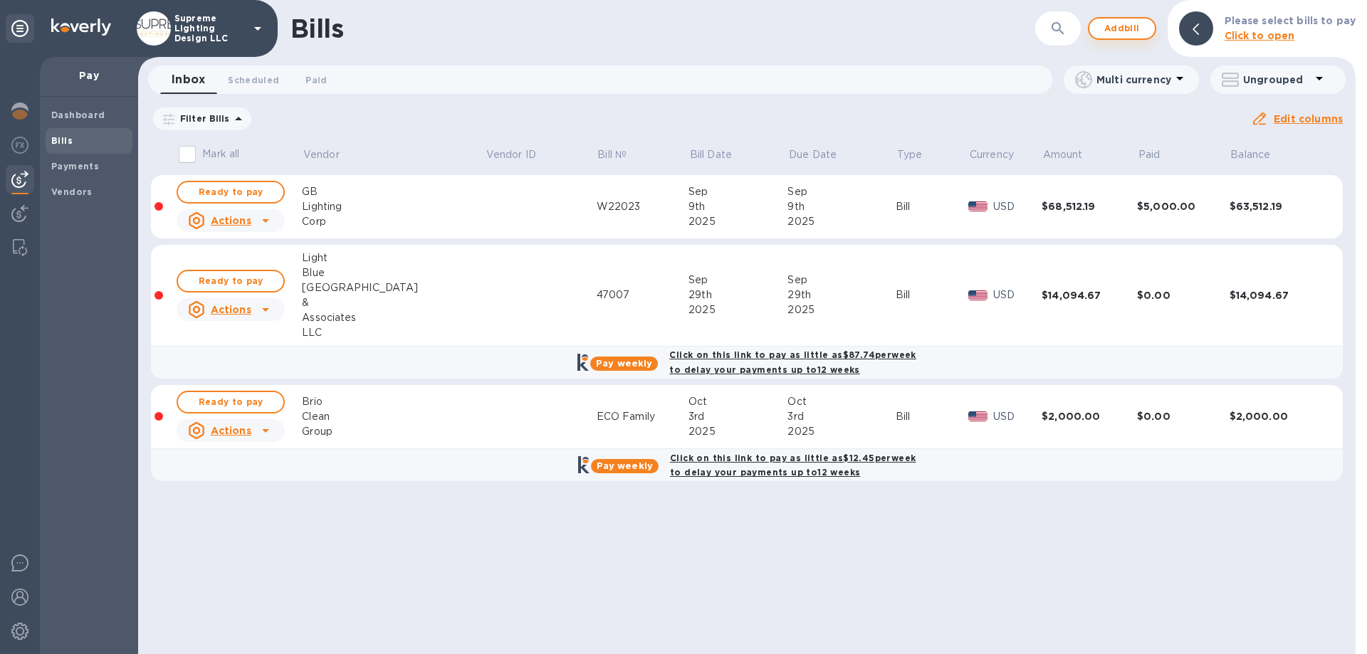
click at [1126, 26] on span "Add bill" at bounding box center [1122, 28] width 43 height 17
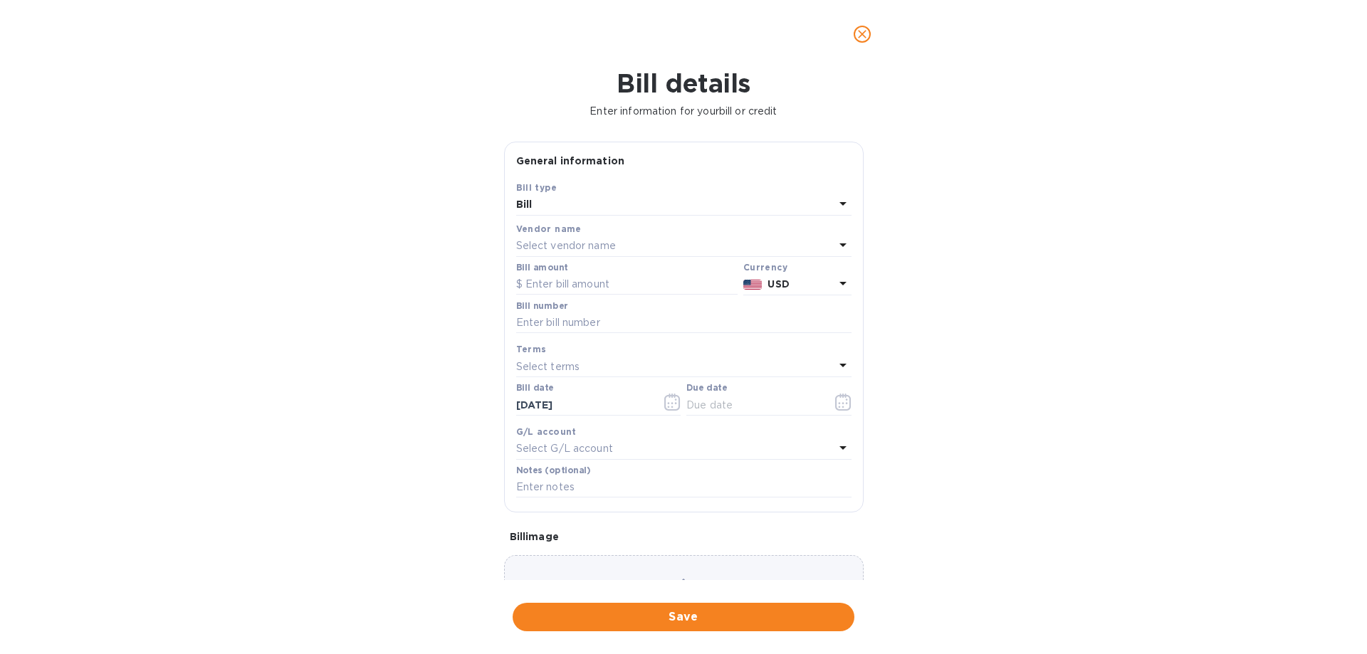
click at [597, 243] on p "Select vendor name" at bounding box center [566, 246] width 100 height 15
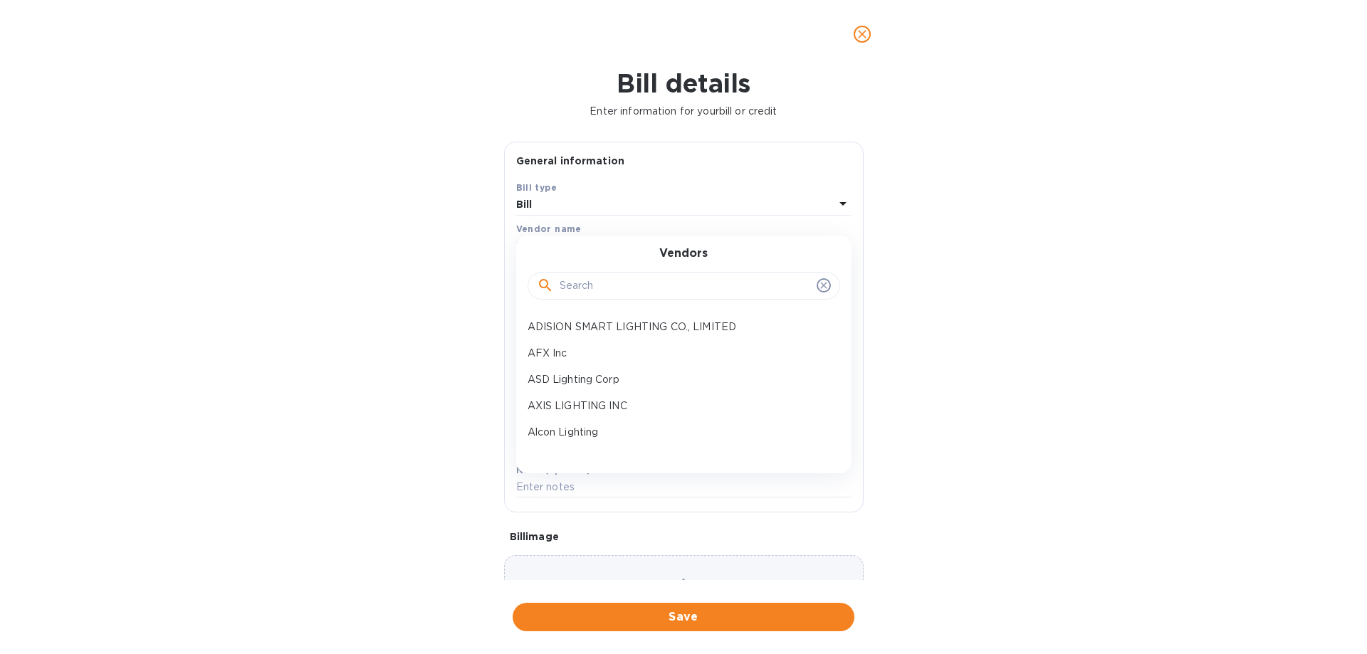
click at [607, 291] on input "text" at bounding box center [685, 286] width 251 height 21
type input "br"
click at [587, 352] on p "Brio Clean Group" at bounding box center [678, 353] width 301 height 15
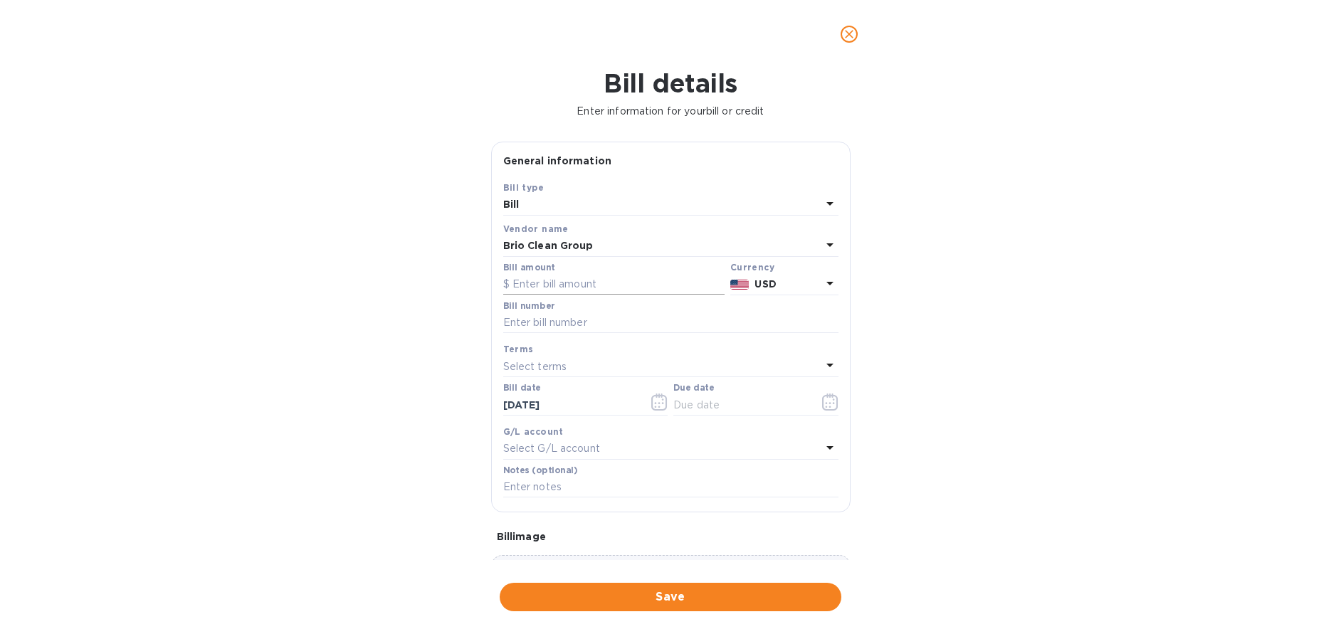
click at [544, 283] on input "text" at bounding box center [613, 284] width 221 height 21
click at [546, 320] on input "text" at bounding box center [670, 323] width 335 height 21
paste input "99 USA/STAR BRITE FLATBUSH INC"
drag, startPoint x: 700, startPoint y: 323, endPoint x: 610, endPoint y: 325, distance: 89.8
click at [610, 325] on input "99 USA/STAR BRITE FLATBUSH INC" at bounding box center [670, 323] width 335 height 21
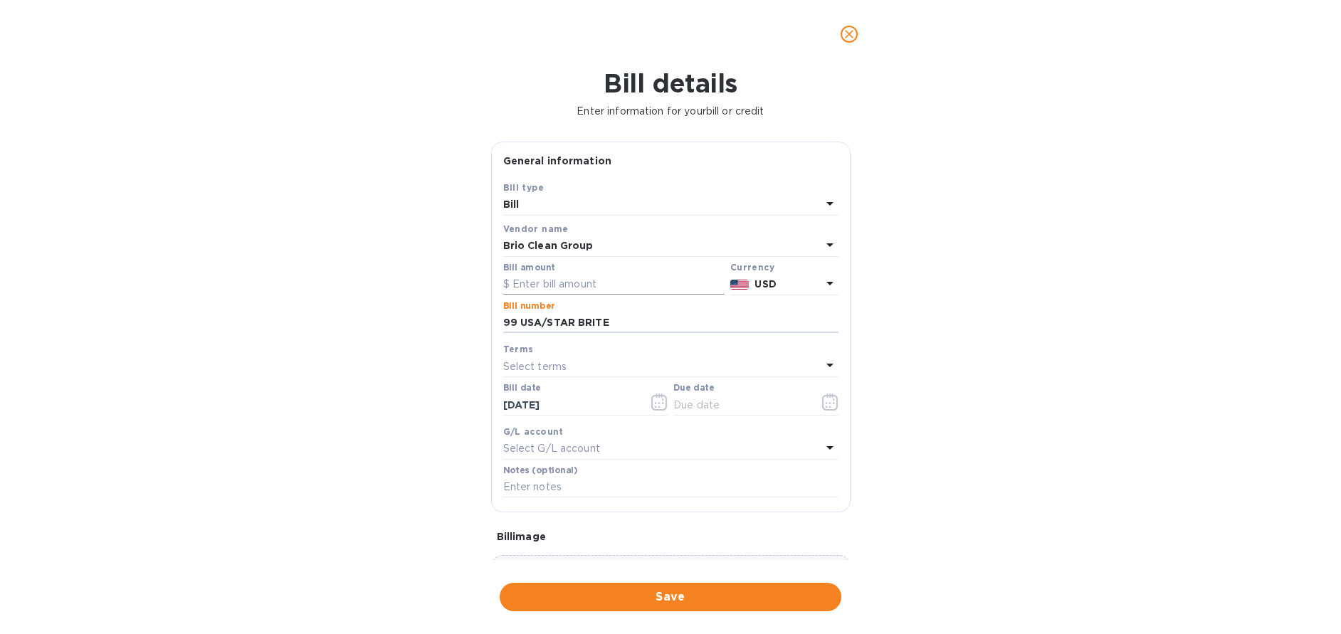
type input "99 USA/STAR BRITE"
click at [564, 286] on input "text" at bounding box center [613, 284] width 221 height 21
type input "23,000"
click at [832, 400] on icon "button" at bounding box center [830, 402] width 16 height 17
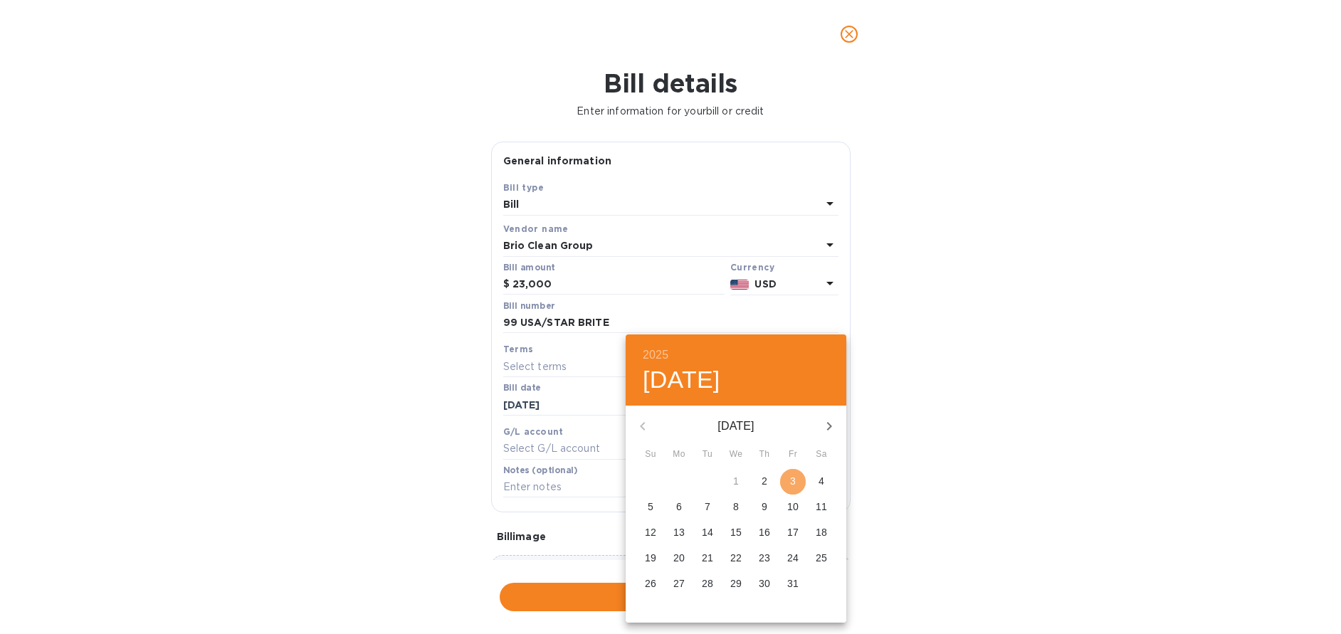
drag, startPoint x: 782, startPoint y: 483, endPoint x: 696, endPoint y: 496, distance: 87.8
click at [783, 483] on span "3" at bounding box center [793, 481] width 26 height 14
type input "[DATE]"
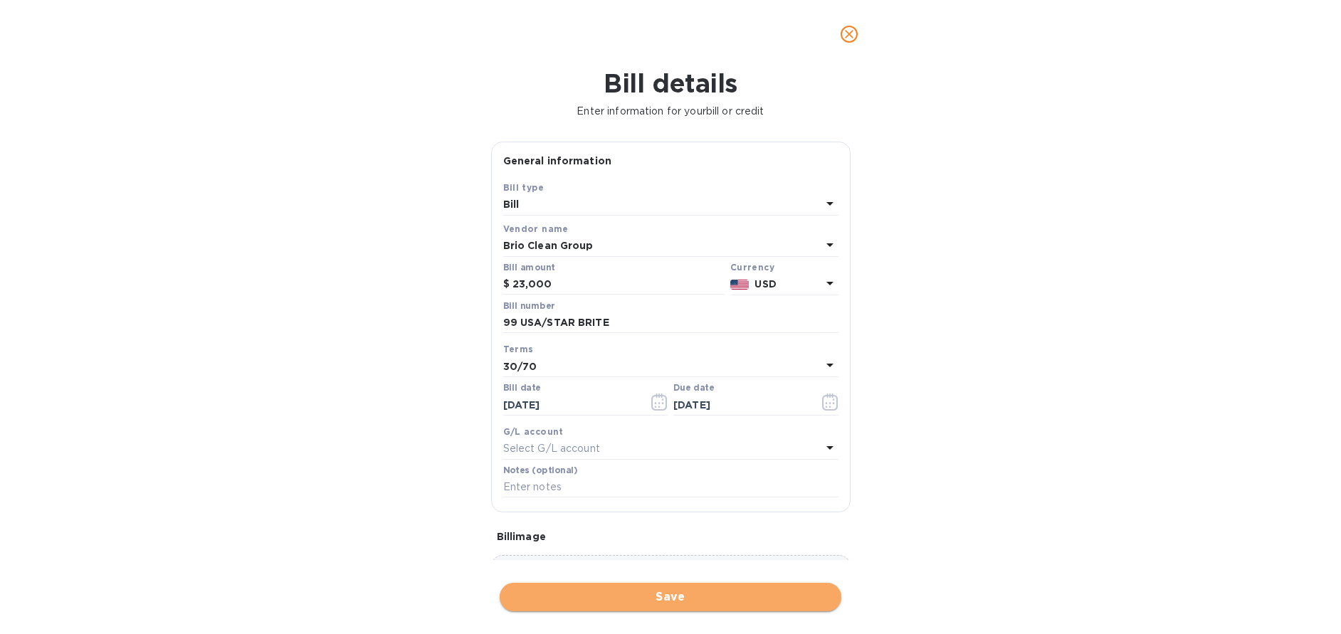
click at [683, 590] on span "Save" at bounding box center [670, 597] width 319 height 17
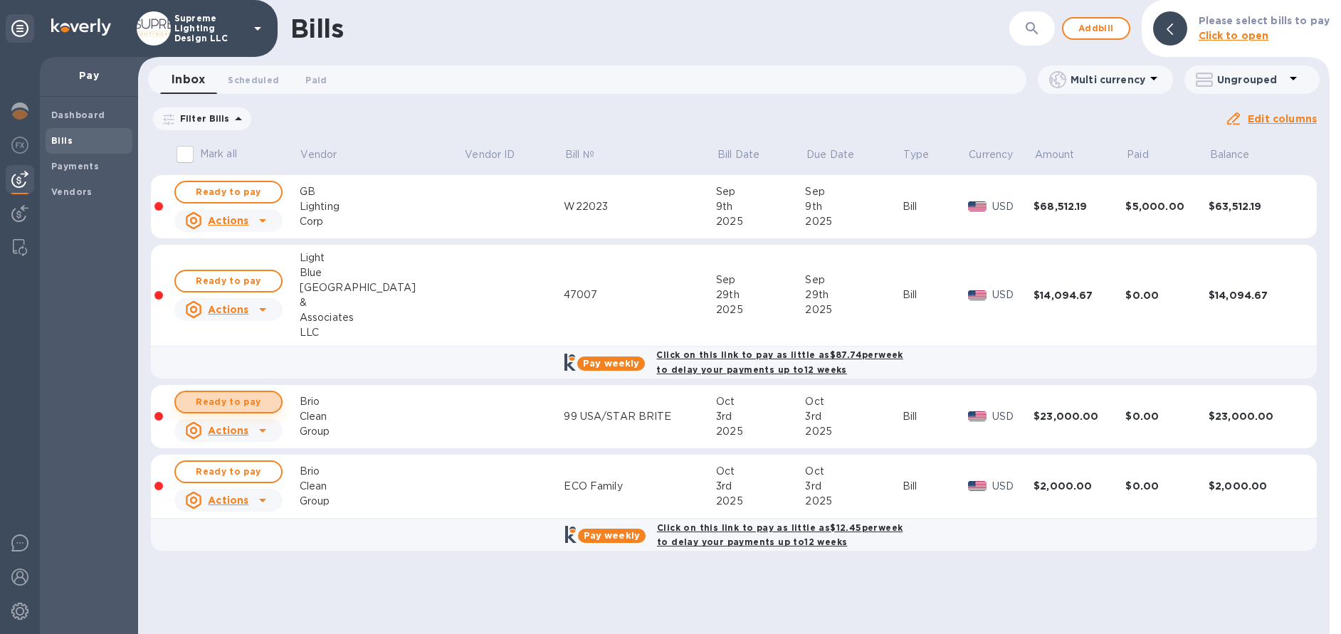
click at [253, 405] on span "Ready to pay" at bounding box center [228, 402] width 83 height 17
click at [247, 403] on span "Ready to pay" at bounding box center [228, 402] width 83 height 17
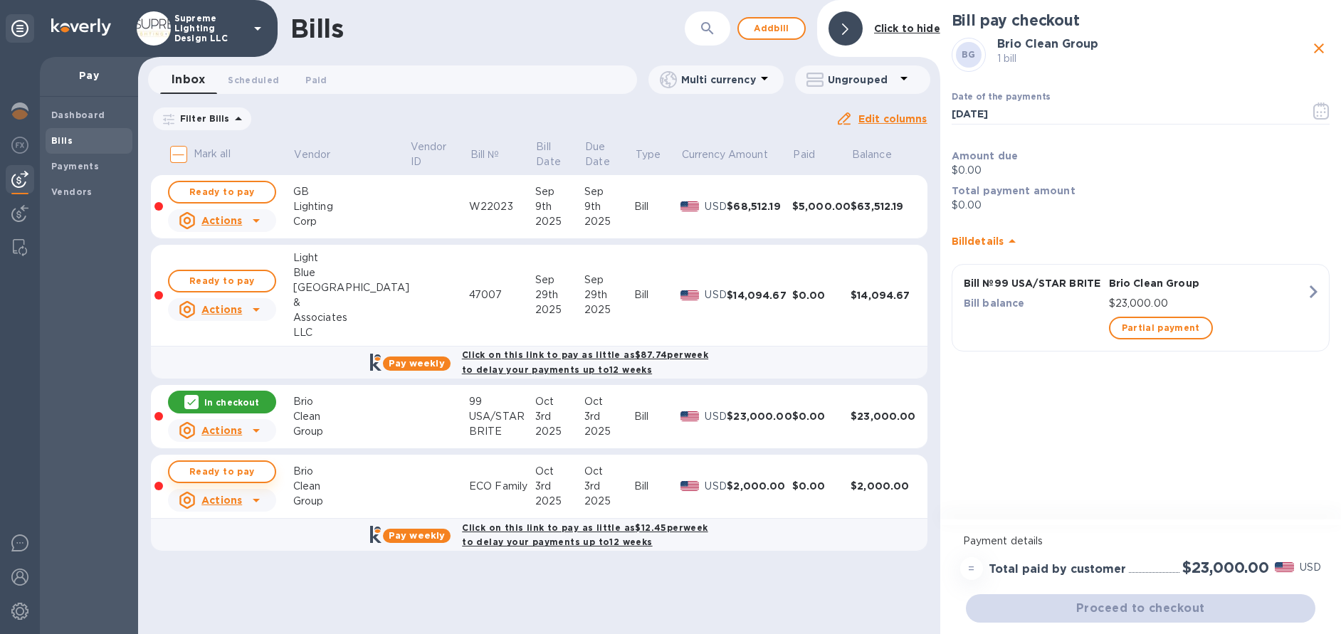
click at [247, 476] on span "Ready to pay" at bounding box center [222, 471] width 83 height 17
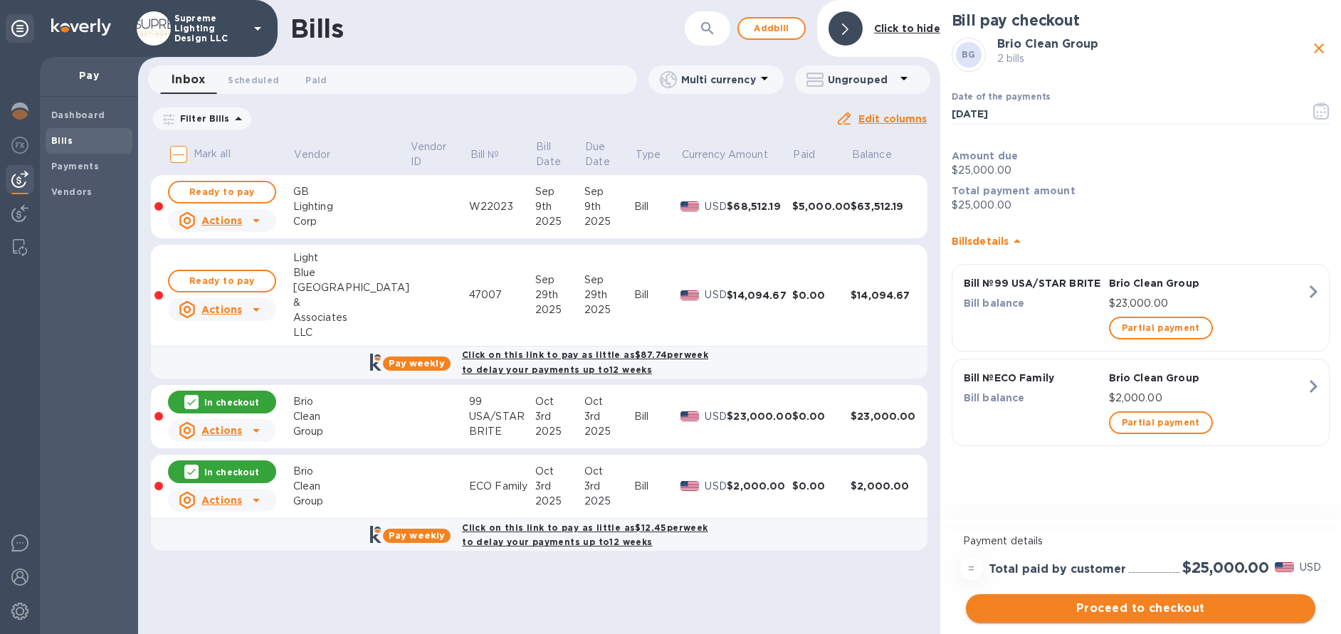
click at [1146, 608] on span "Proceed to checkout" at bounding box center [1141, 608] width 327 height 17
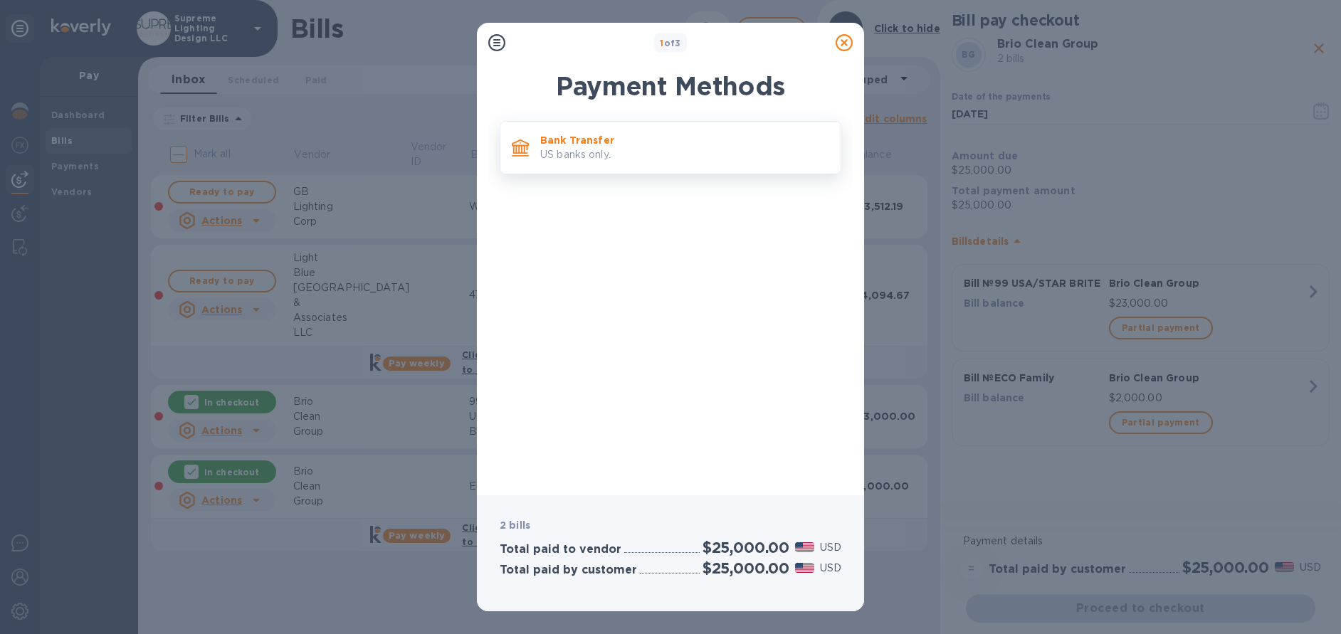
click at [614, 152] on p "US banks only." at bounding box center [684, 154] width 289 height 15
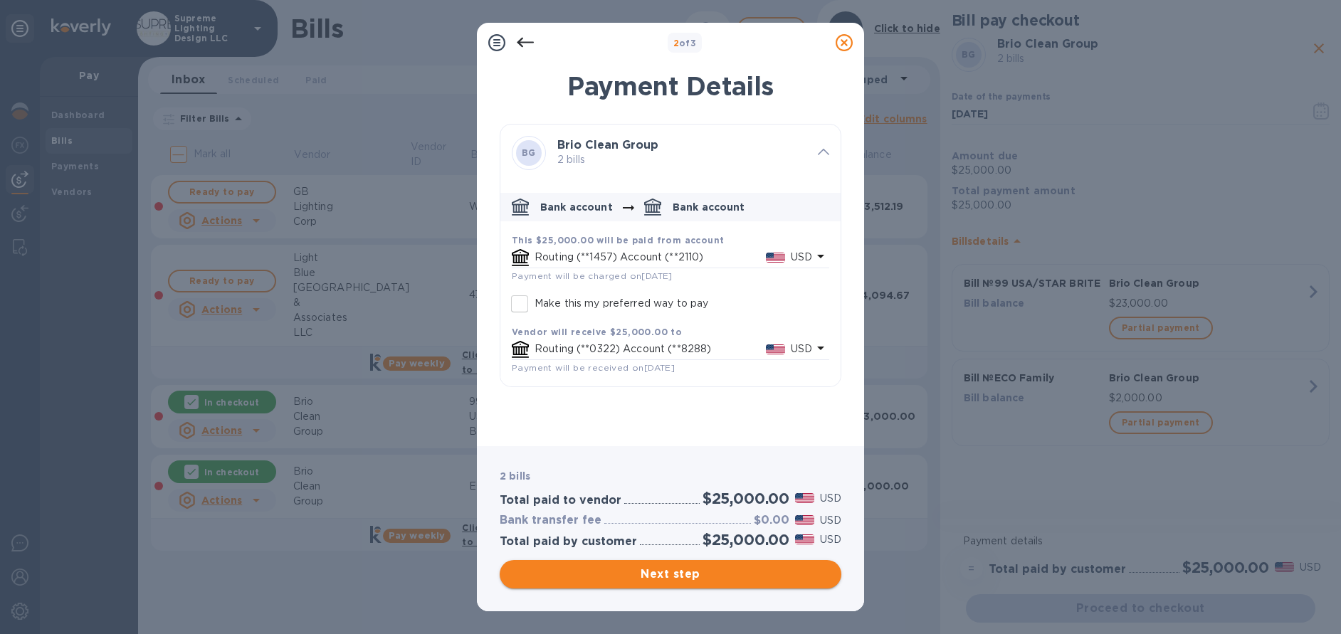
click at [665, 573] on span "Next step" at bounding box center [670, 574] width 319 height 17
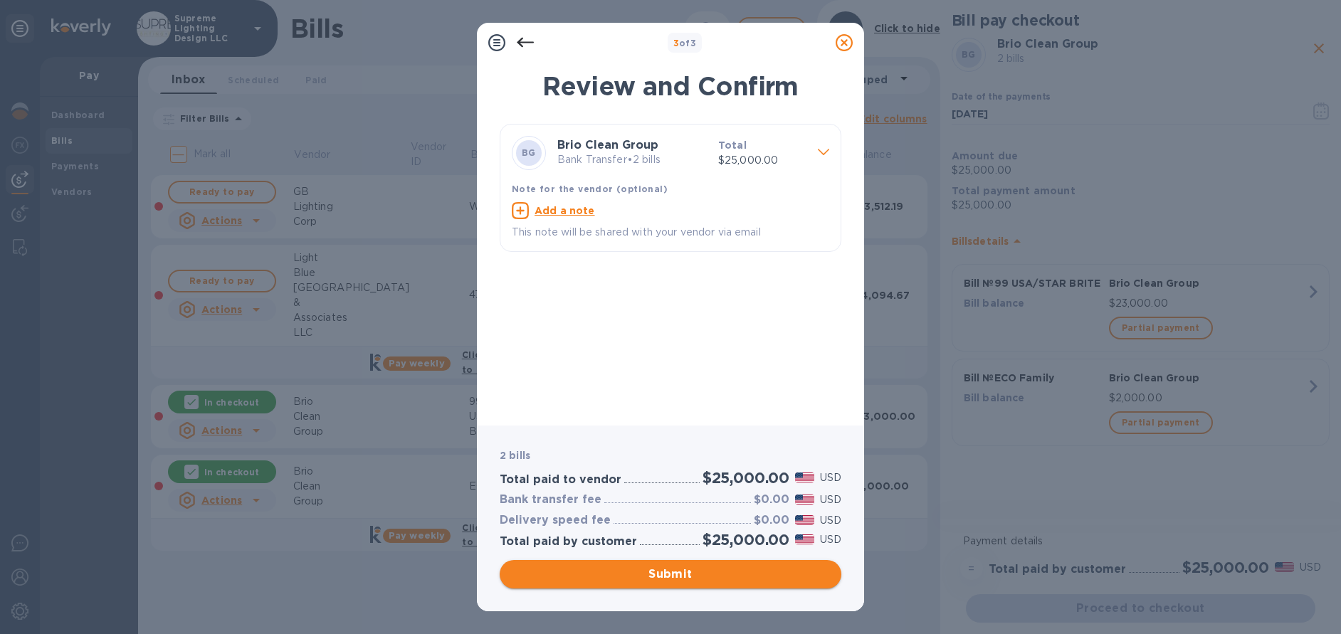
click at [666, 574] on span "Submit" at bounding box center [670, 574] width 319 height 17
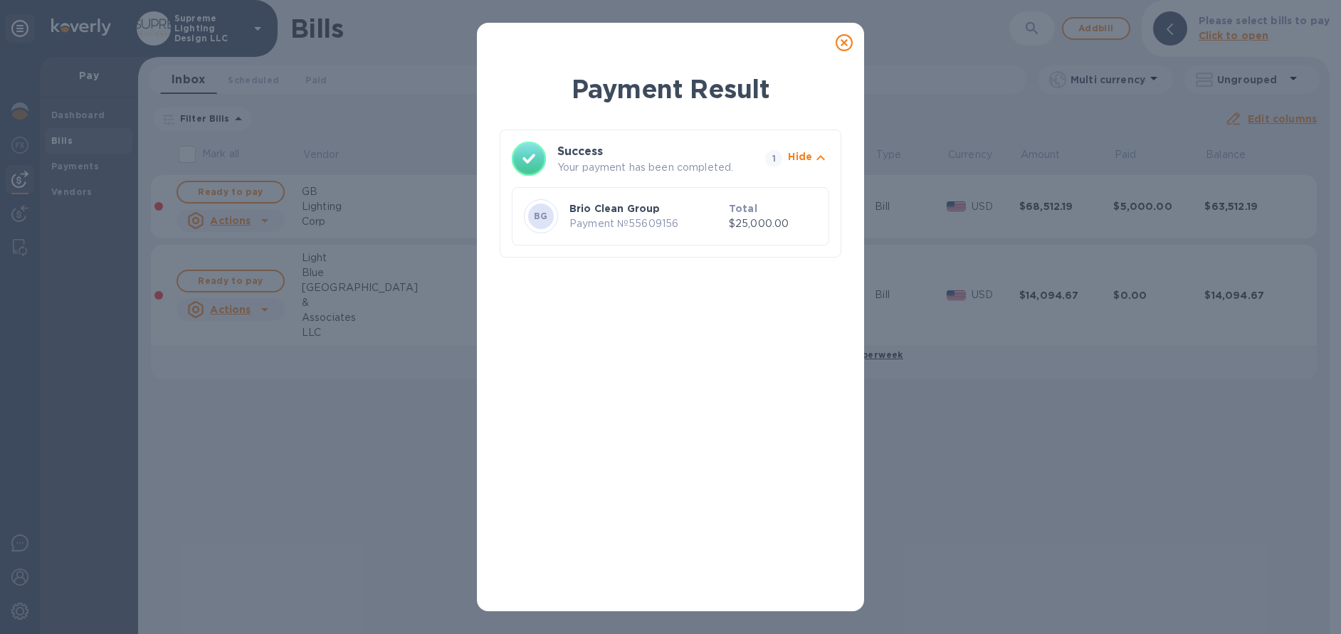
click at [847, 43] on icon at bounding box center [844, 42] width 17 height 17
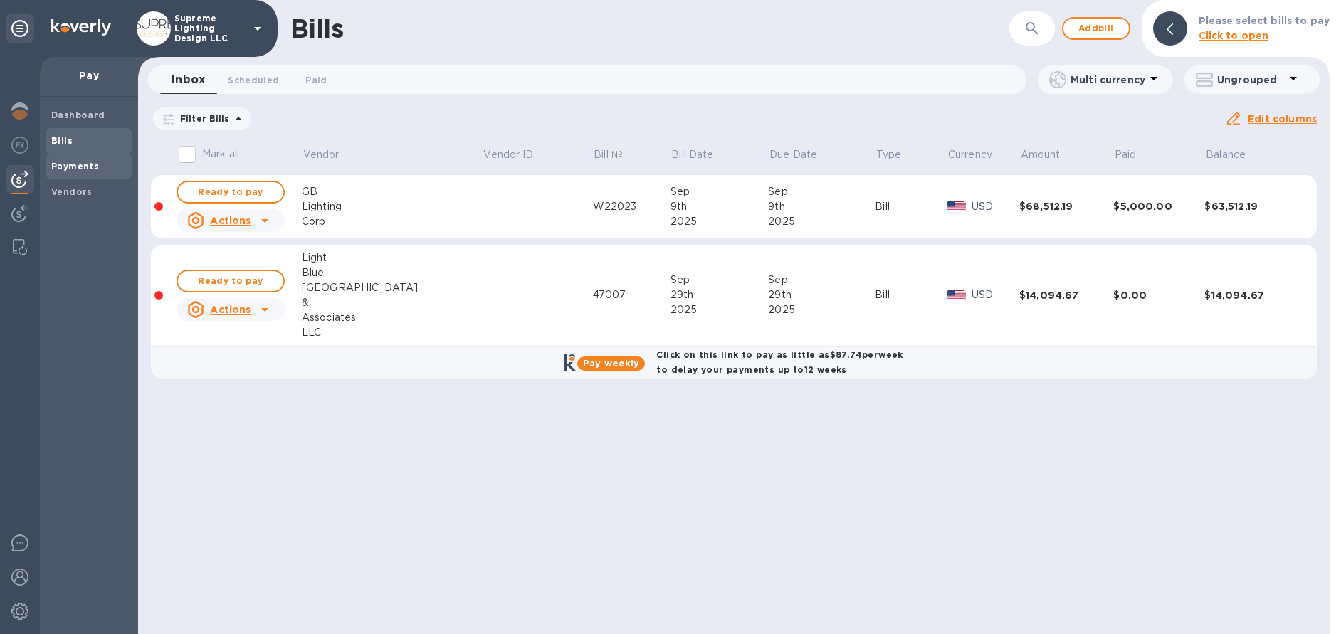
click at [112, 169] on span "Payments" at bounding box center [88, 166] width 75 height 14
